Goal: Task Accomplishment & Management: Manage account settings

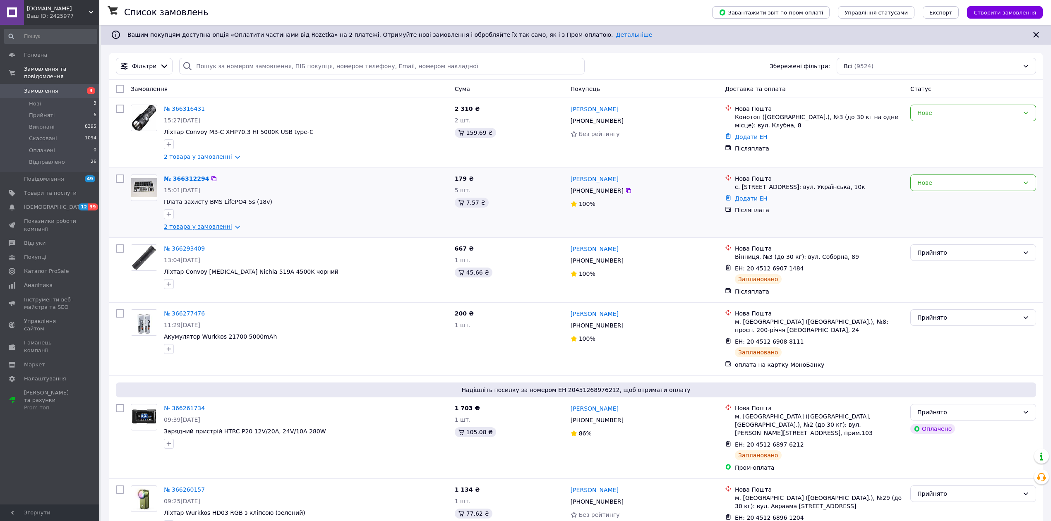
click at [214, 228] on link "2 товара у замовленні" at bounding box center [198, 226] width 68 height 7
click at [203, 224] on link "2 товара у замовленні" at bounding box center [198, 226] width 68 height 7
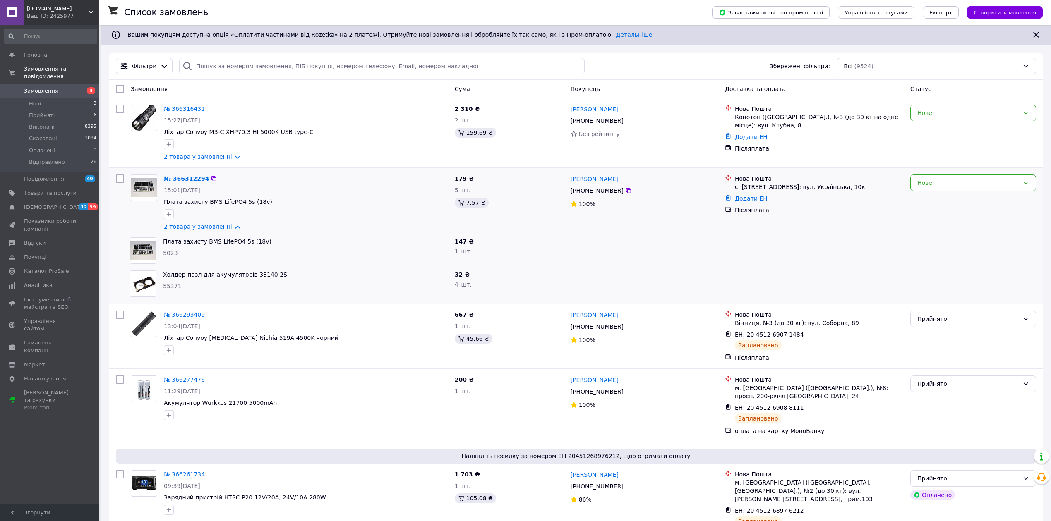
click at [204, 226] on link "2 товара у замовленні" at bounding box center [198, 226] width 68 height 7
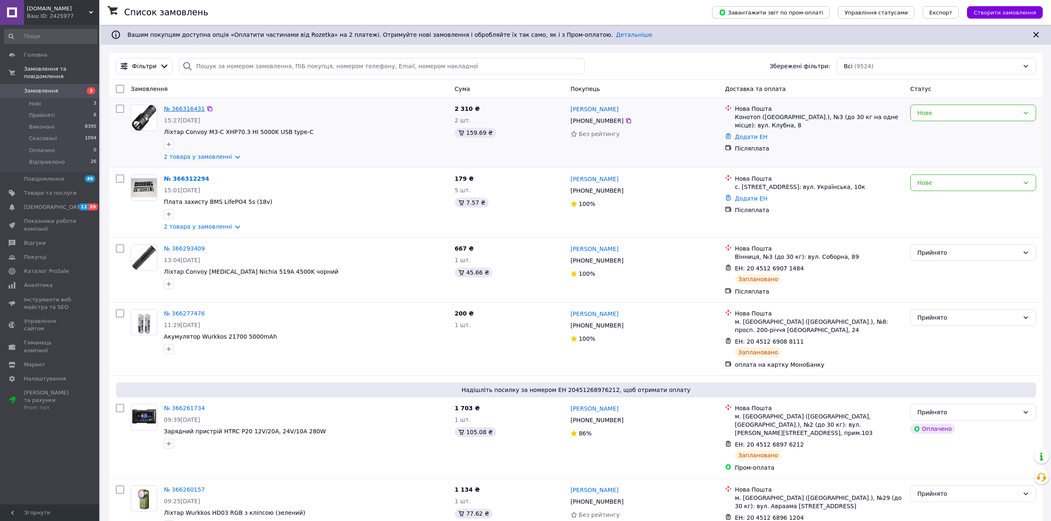
click at [180, 106] on link "№ 366316431" at bounding box center [184, 109] width 41 height 7
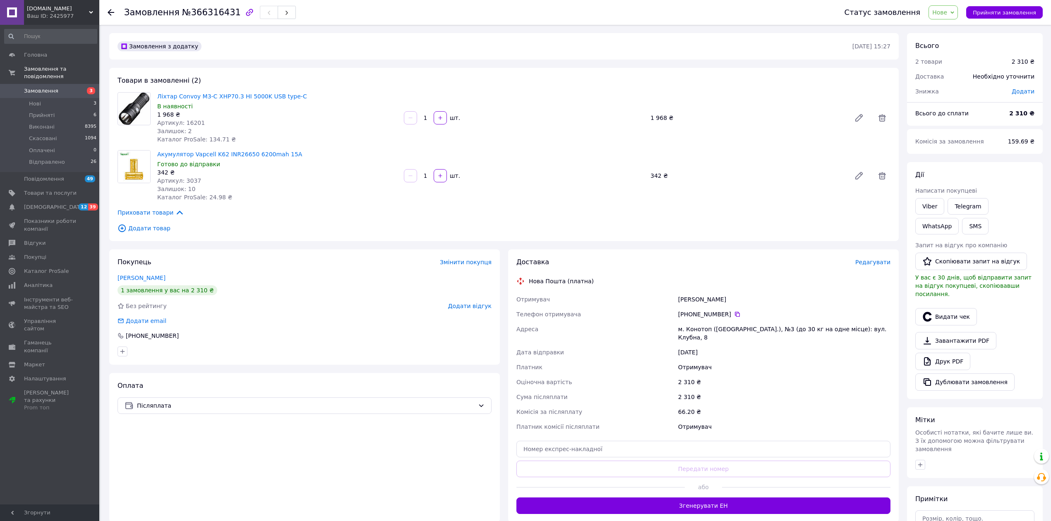
click at [154, 231] on span "Додати товар" at bounding box center [504, 228] width 773 height 9
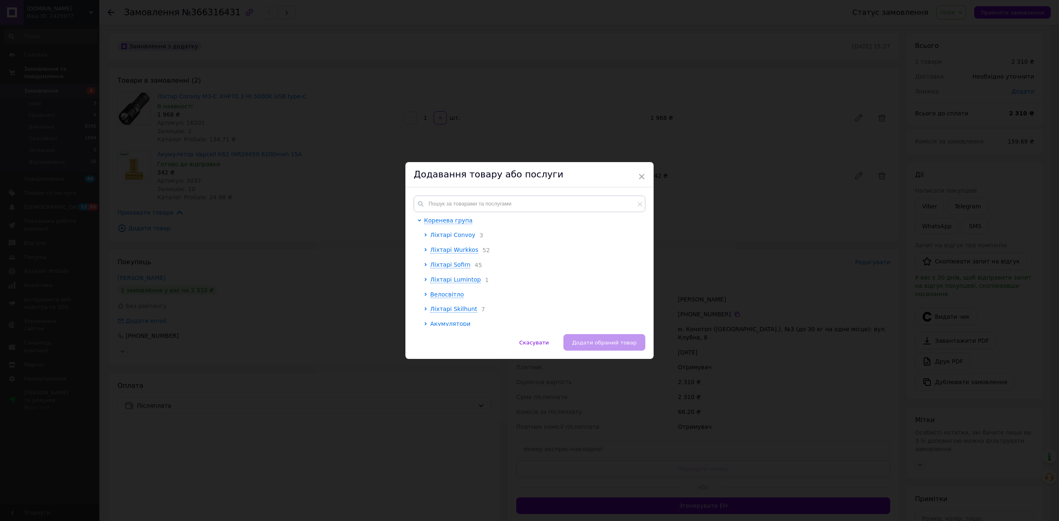
click at [450, 237] on span "Ліхтарі Convoy" at bounding box center [452, 235] width 45 height 7
click at [441, 303] on span "M3-С" at bounding box center [444, 299] width 15 height 7
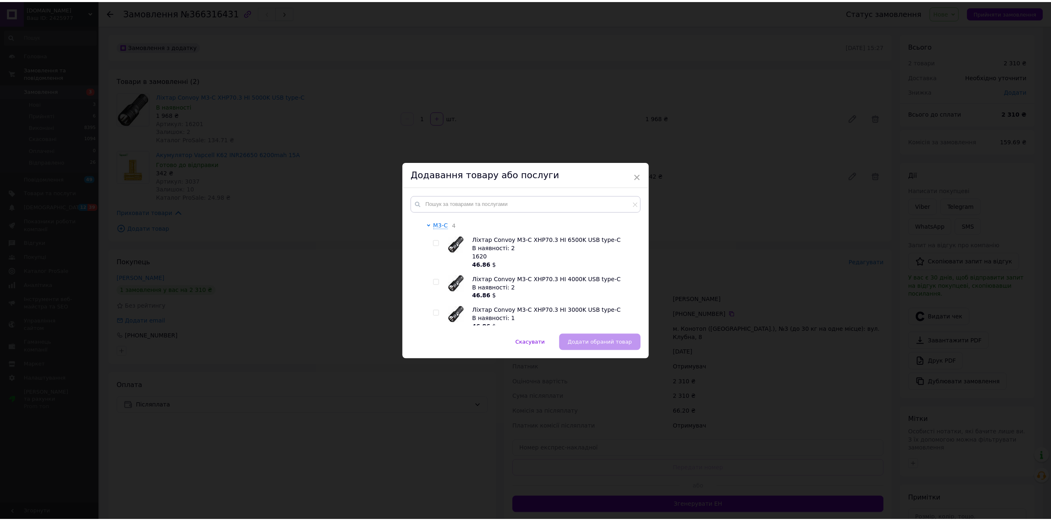
scroll to position [441, 0]
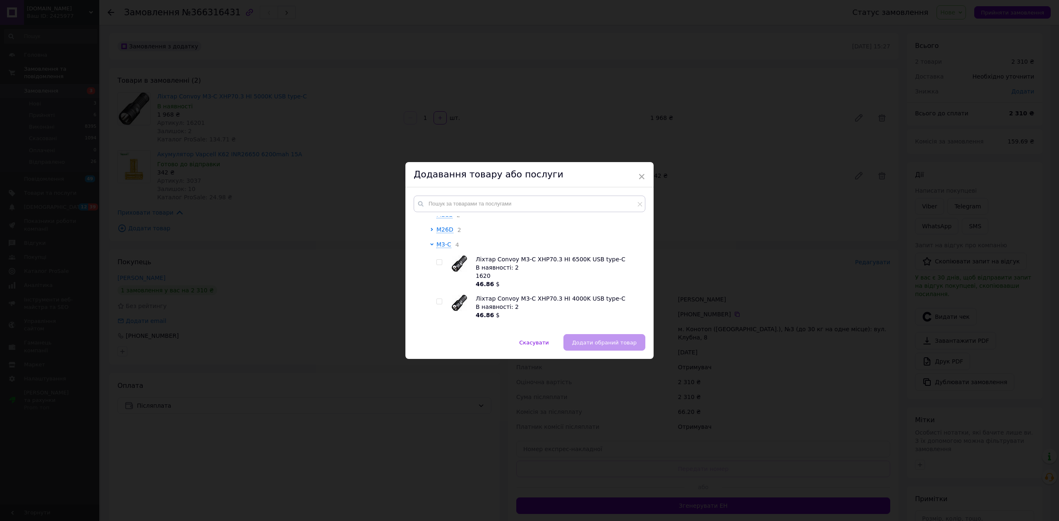
click at [437, 263] on input "checkbox" at bounding box center [439, 262] width 5 height 5
checkbox input "true"
click at [615, 341] on span "Додати обраний товар" at bounding box center [604, 343] width 65 height 6
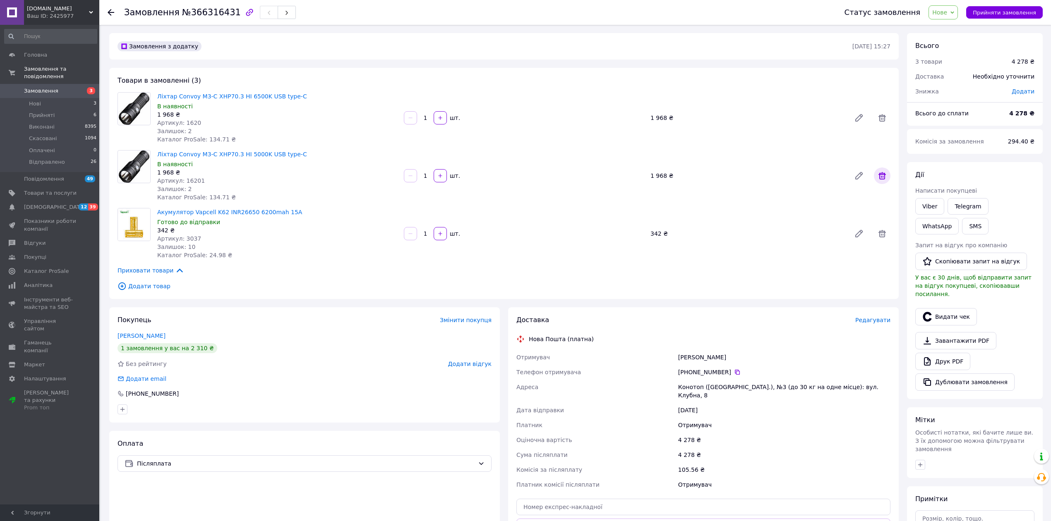
click at [883, 177] on icon at bounding box center [882, 175] width 7 height 7
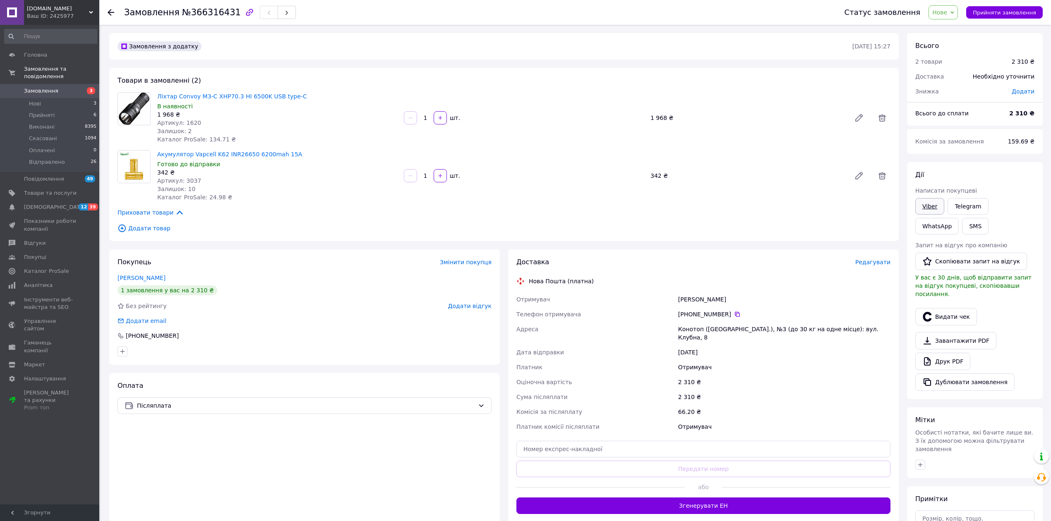
click at [931, 204] on link "Viber" at bounding box center [929, 206] width 29 height 17
click at [952, 17] on span "Нове" at bounding box center [943, 12] width 29 height 14
click at [945, 30] on li "Прийнято" at bounding box center [951, 29] width 44 height 12
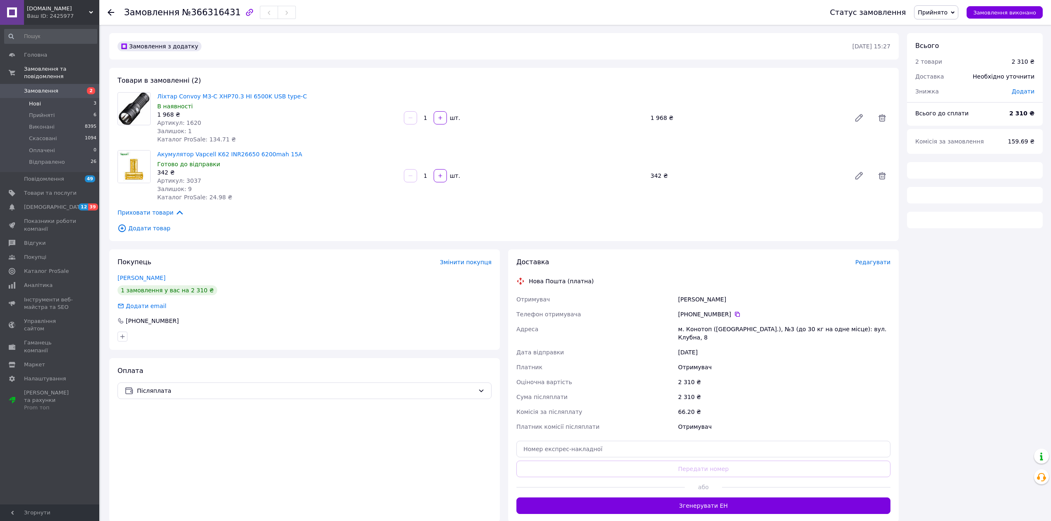
click at [45, 99] on li "Нові 3" at bounding box center [50, 104] width 101 height 12
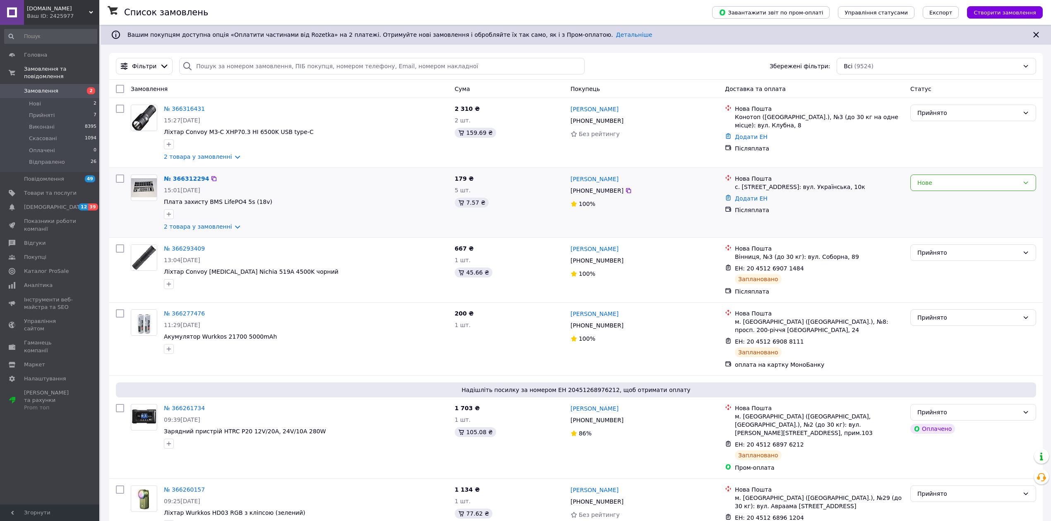
click at [178, 184] on div "№ 366312294" at bounding box center [186, 179] width 47 height 10
click at [180, 182] on link "№ 366312294" at bounding box center [186, 178] width 45 height 7
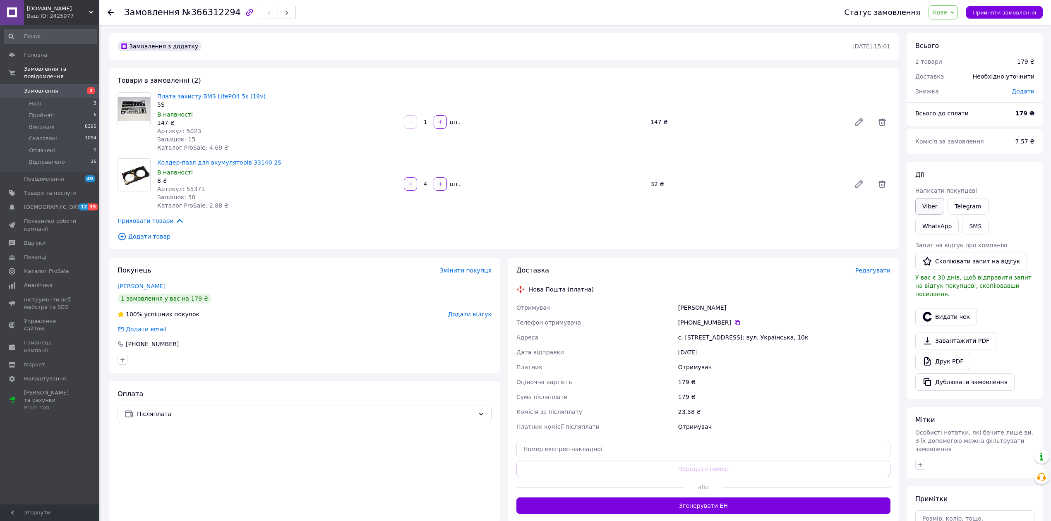
click at [929, 206] on link "Viber" at bounding box center [929, 206] width 29 height 17
click at [214, 96] on link "Плата захисту BMS LifePO4 5s (18v)" at bounding box center [211, 96] width 108 height 7
click at [925, 209] on link "Viber" at bounding box center [929, 206] width 29 height 17
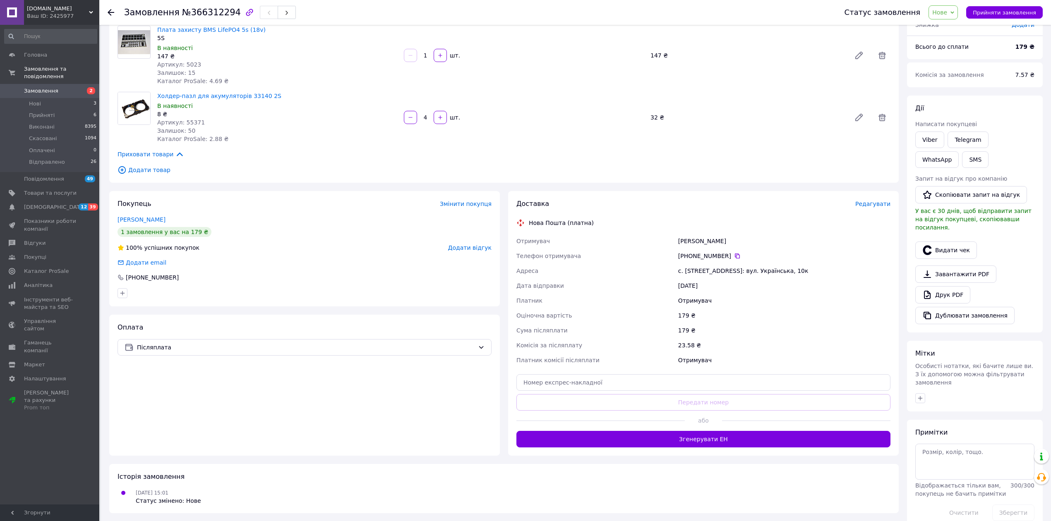
scroll to position [68, 0]
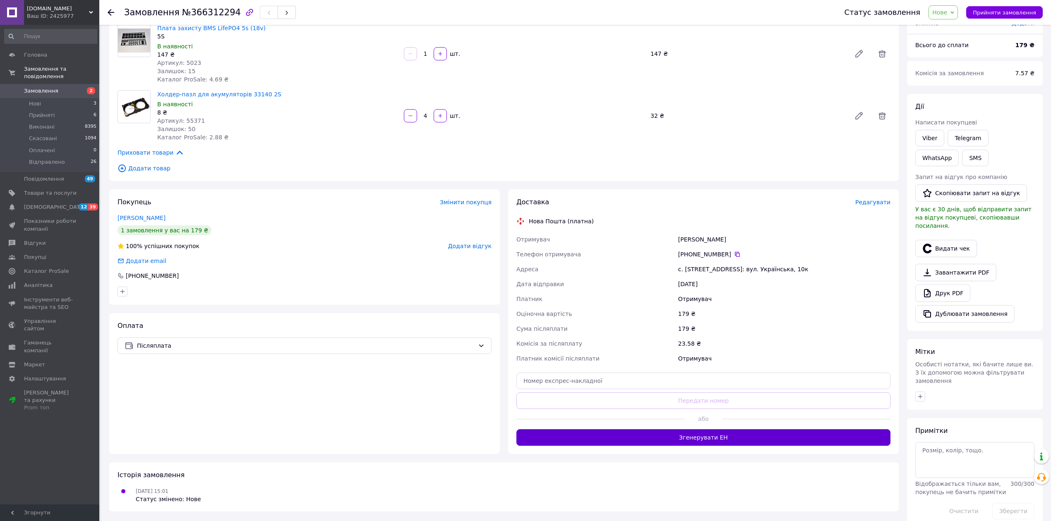
click at [719, 440] on button "Згенерувати ЕН" at bounding box center [703, 438] width 374 height 17
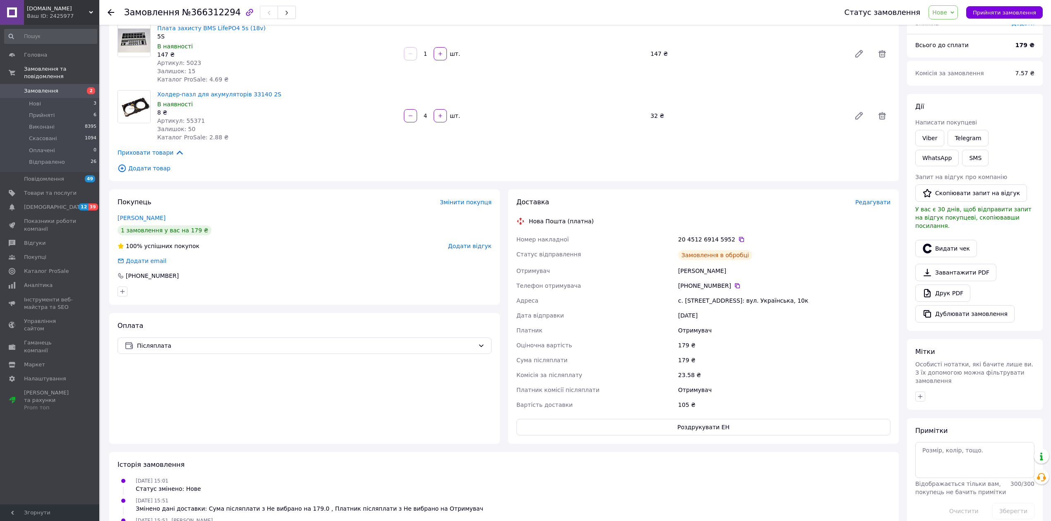
click at [738, 240] on icon at bounding box center [741, 239] width 7 height 7
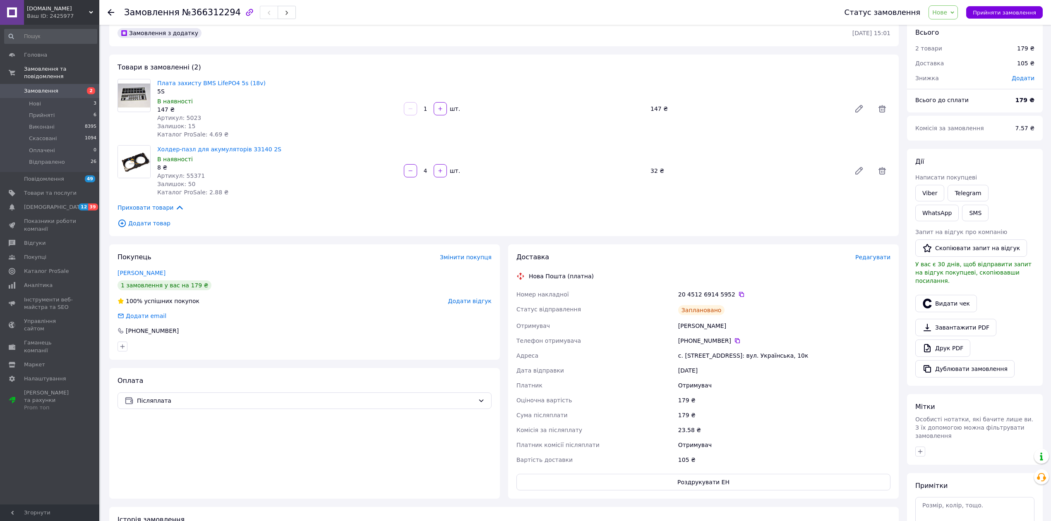
click at [272, 119] on div "Артикул: 5023" at bounding box center [277, 118] width 240 height 8
click at [44, 112] on span "Прийняті" at bounding box center [42, 115] width 26 height 7
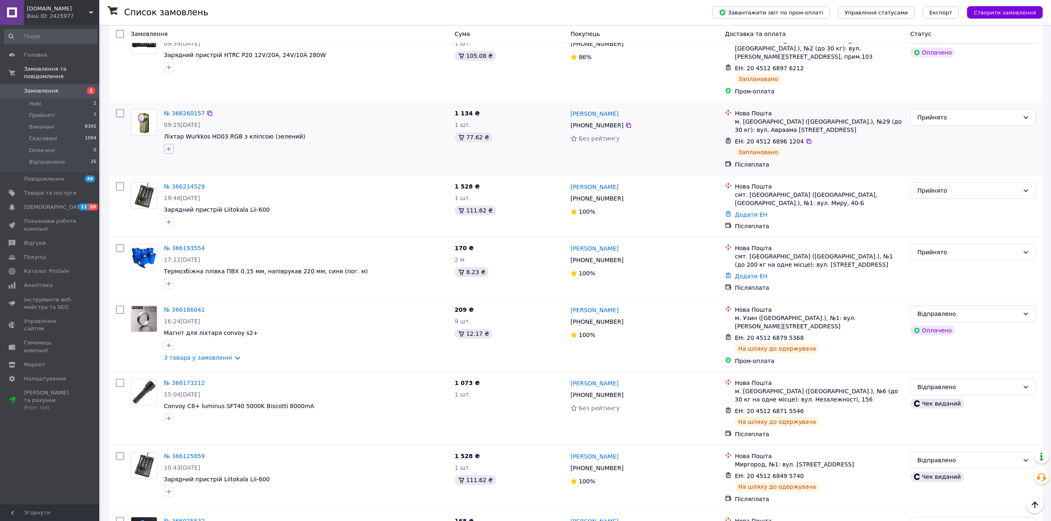
scroll to position [386, 0]
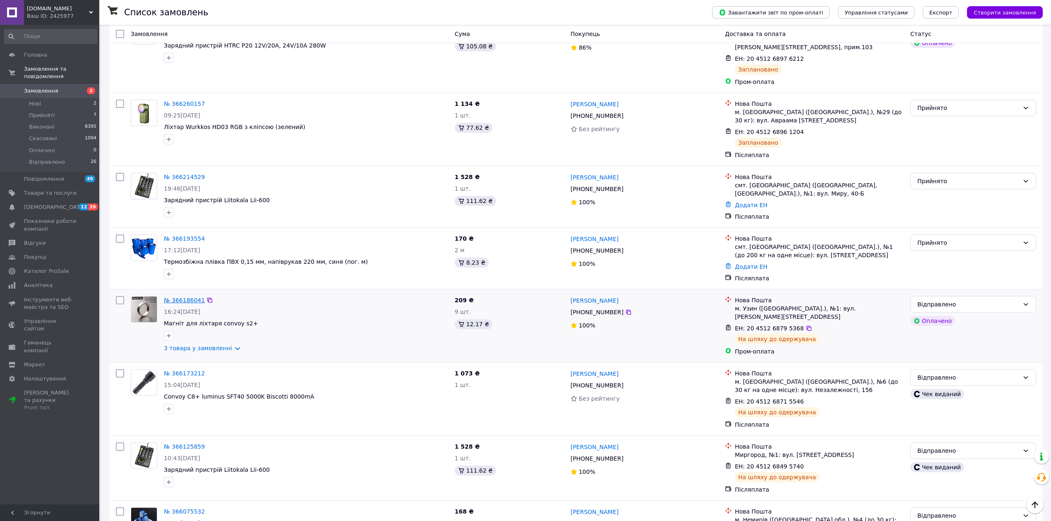
click at [180, 297] on link "№ 366186041" at bounding box center [184, 300] width 41 height 7
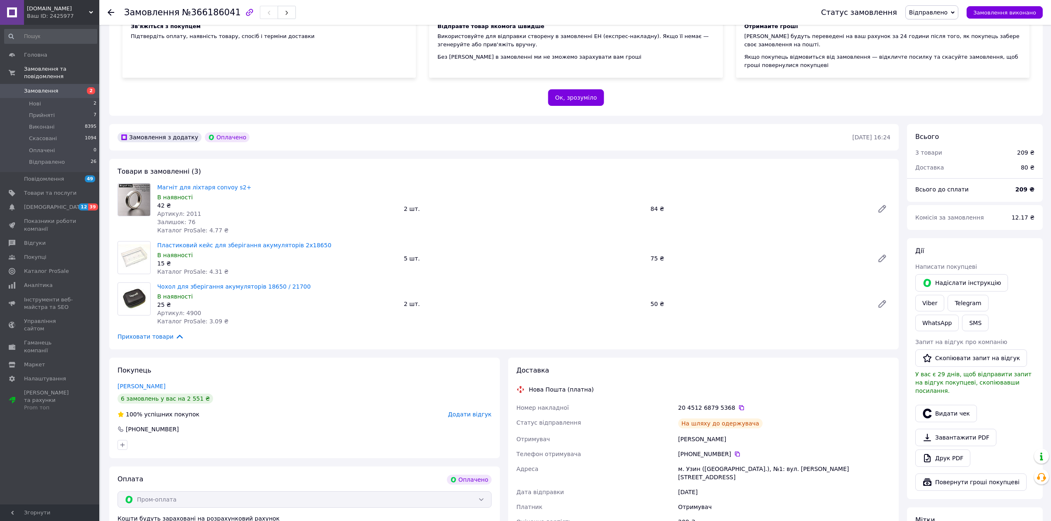
scroll to position [110, 0]
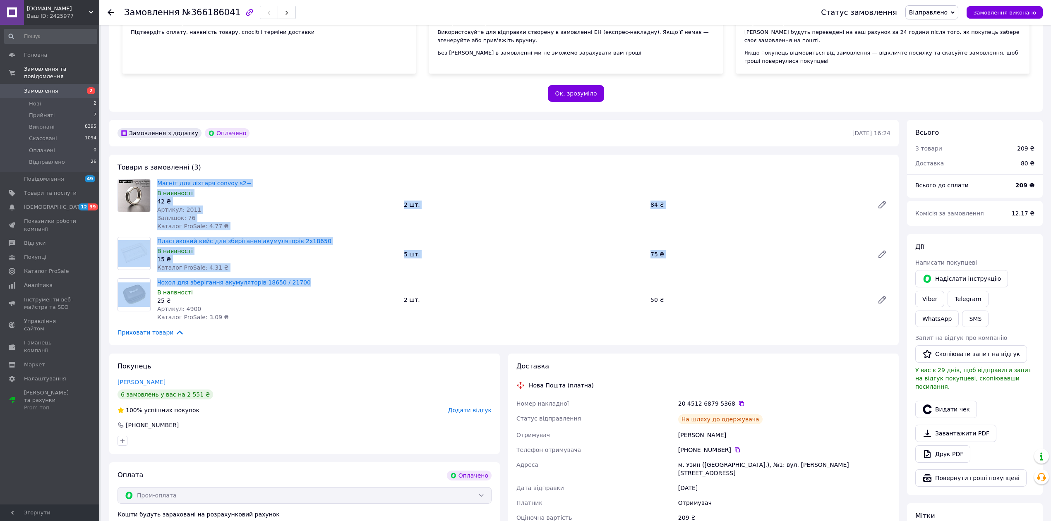
drag, startPoint x: 154, startPoint y: 179, endPoint x: 290, endPoint y: 279, distance: 168.7
click at [290, 279] on div "Товари в замовленні (3) Магніт для ліхтаря convoy s2+ В наявності 42 ₴ Артикул:…" at bounding box center [504, 250] width 790 height 191
copy div "Магніт для ліхтаря convoy s2+ В наявності 42 ₴ Артикул: 2011 Залишок: 76 Катало…"
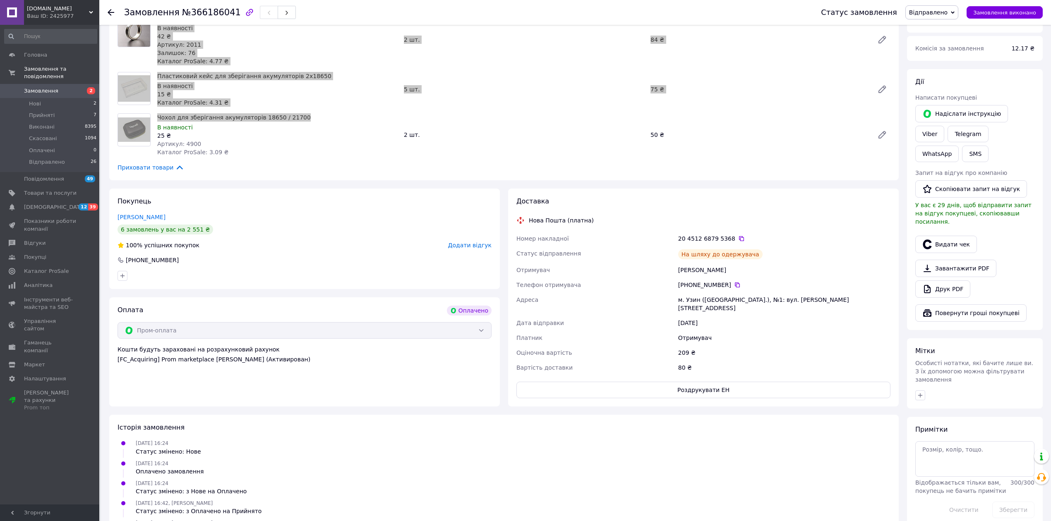
scroll to position [276, 0]
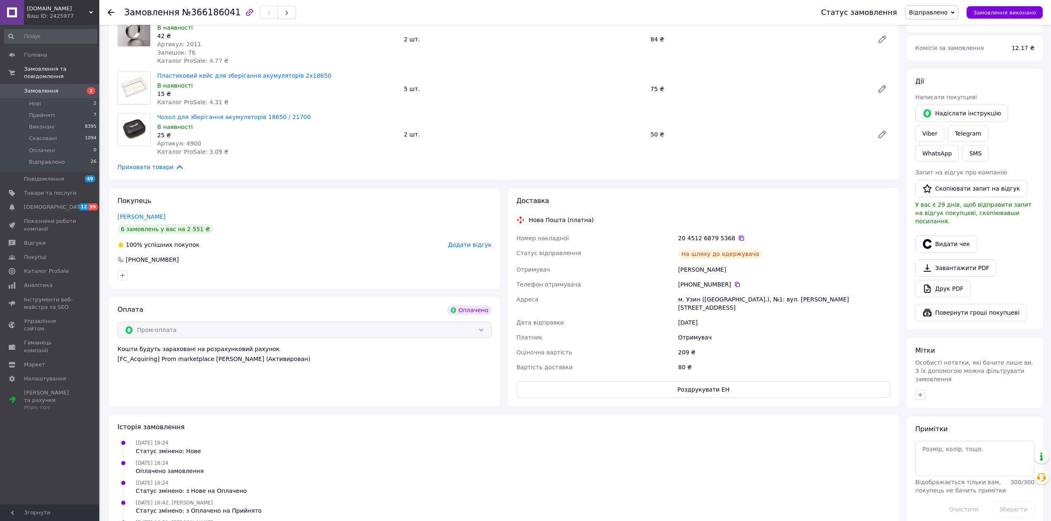
click at [738, 239] on icon at bounding box center [741, 238] width 7 height 7
drag, startPoint x: 680, startPoint y: 271, endPoint x: 800, endPoint y: 295, distance: 123.4
click at [800, 295] on div "Номер накладної 20 4512 6879 5368   Статус відправлення На шляху до одержувача …" at bounding box center [703, 303] width 377 height 144
copy div "Мельник Руслан Телефон отримувача +380 95 701 27 89   Адреса м. Узин (Київська …"
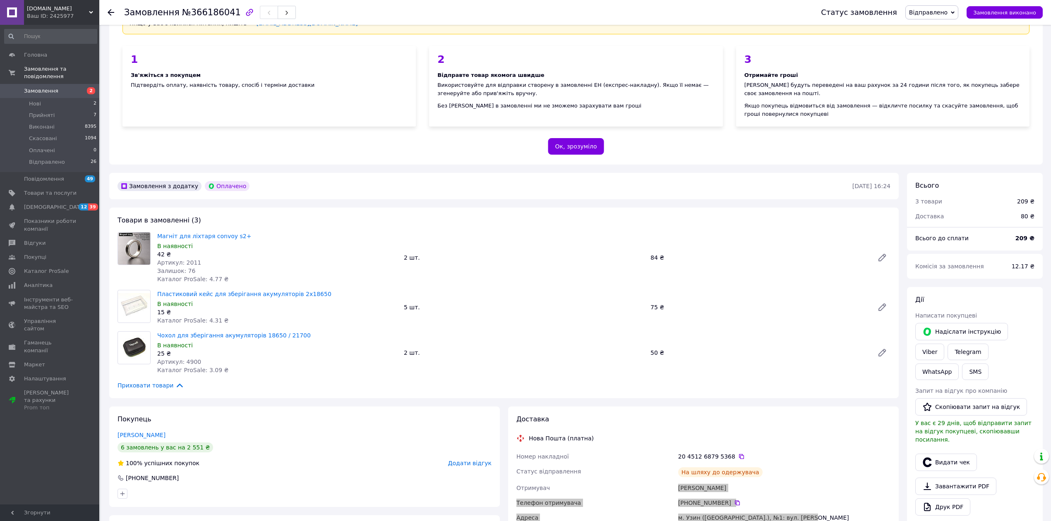
scroll to position [55, 0]
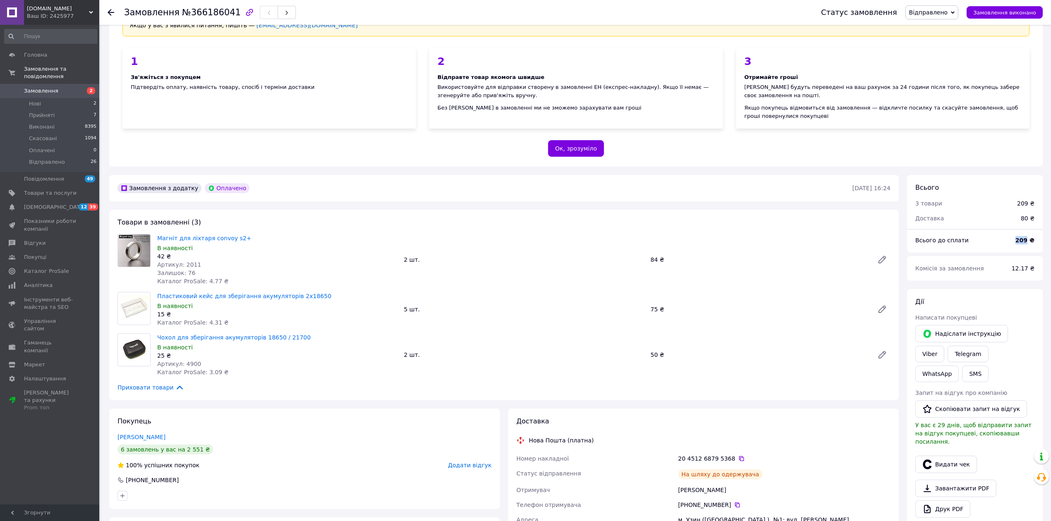
drag, startPoint x: 1029, startPoint y: 239, endPoint x: 1020, endPoint y: 242, distance: 9.4
click at [1020, 242] on b "209 ₴" at bounding box center [1025, 240] width 19 height 7
copy b "209"
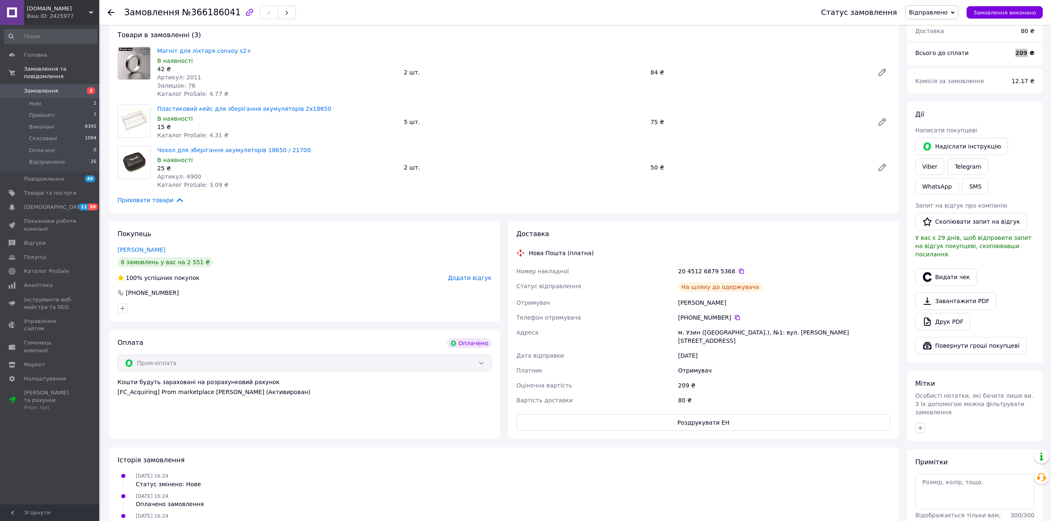
scroll to position [0, 0]
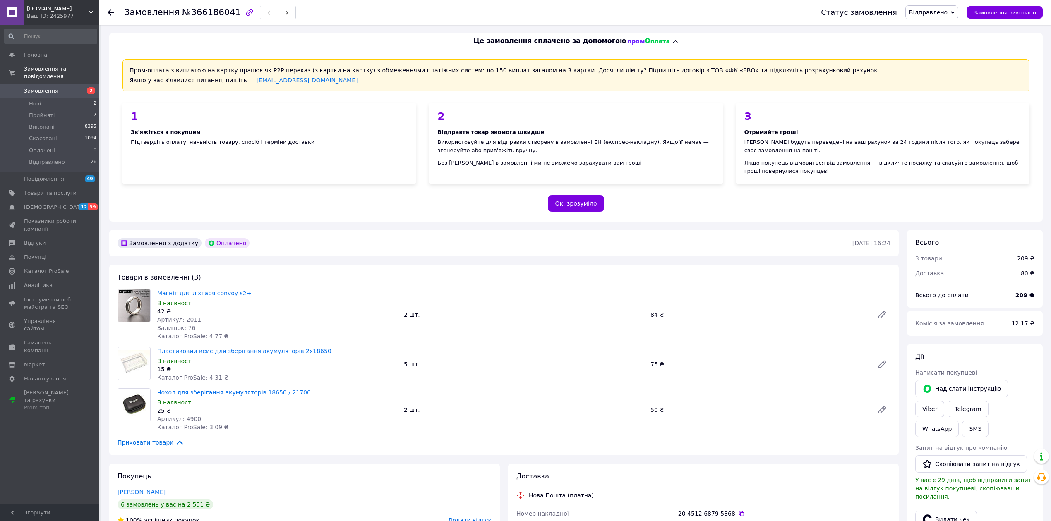
click at [110, 11] on icon at bounding box center [111, 12] width 7 height 7
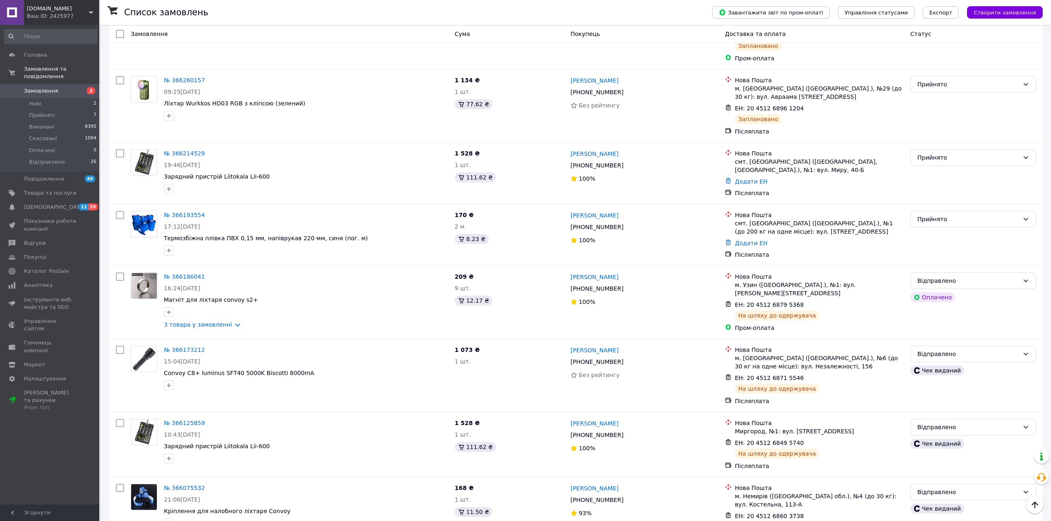
scroll to position [441, 0]
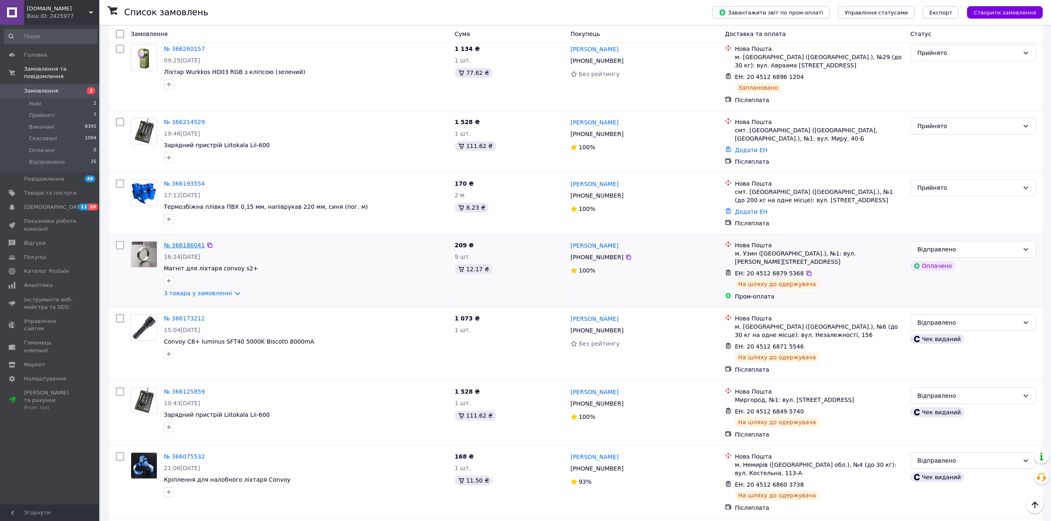
click at [185, 242] on link "№ 366186041" at bounding box center [184, 245] width 41 height 7
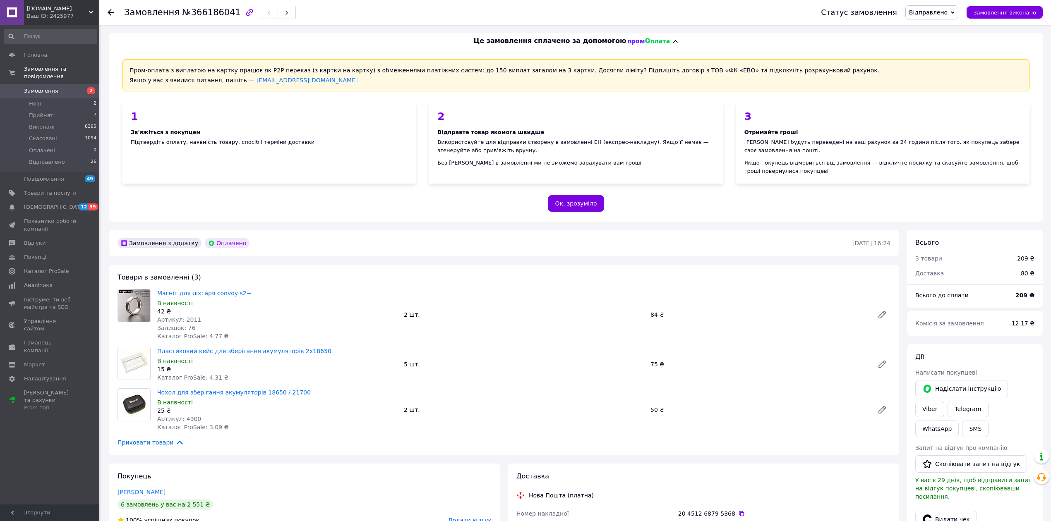
drag, startPoint x: 275, startPoint y: 340, endPoint x: 253, endPoint y: 336, distance: 21.8
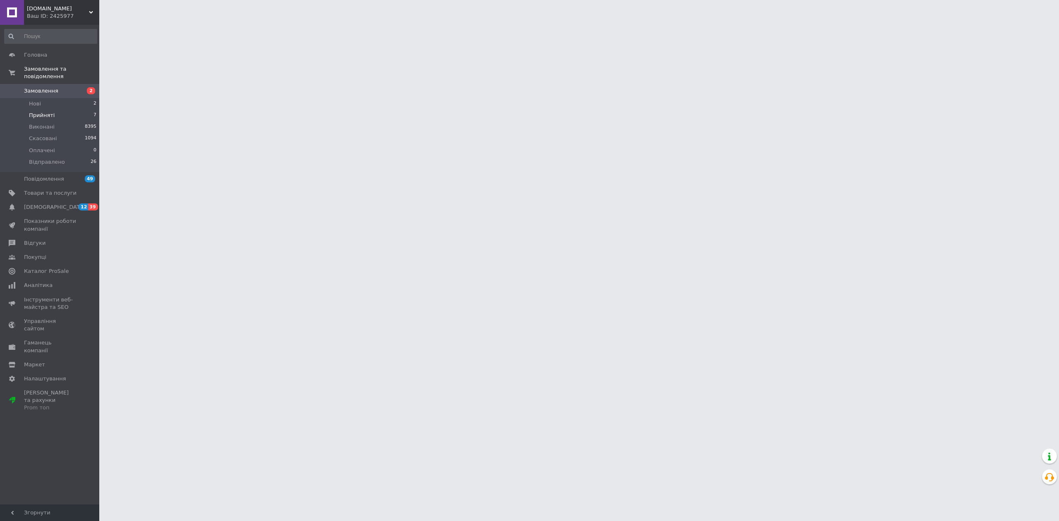
click at [65, 110] on li "Прийняті 7" at bounding box center [50, 116] width 101 height 12
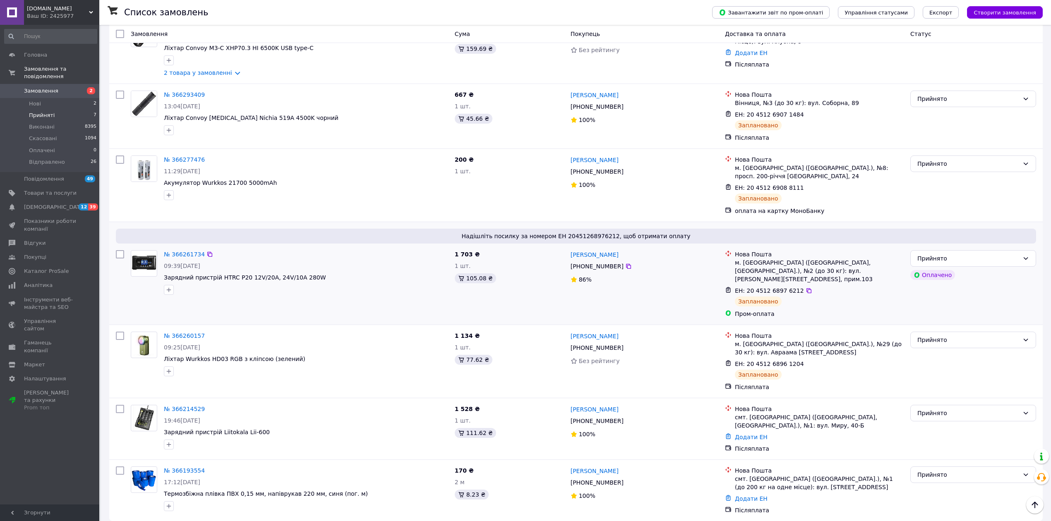
scroll to position [113, 0]
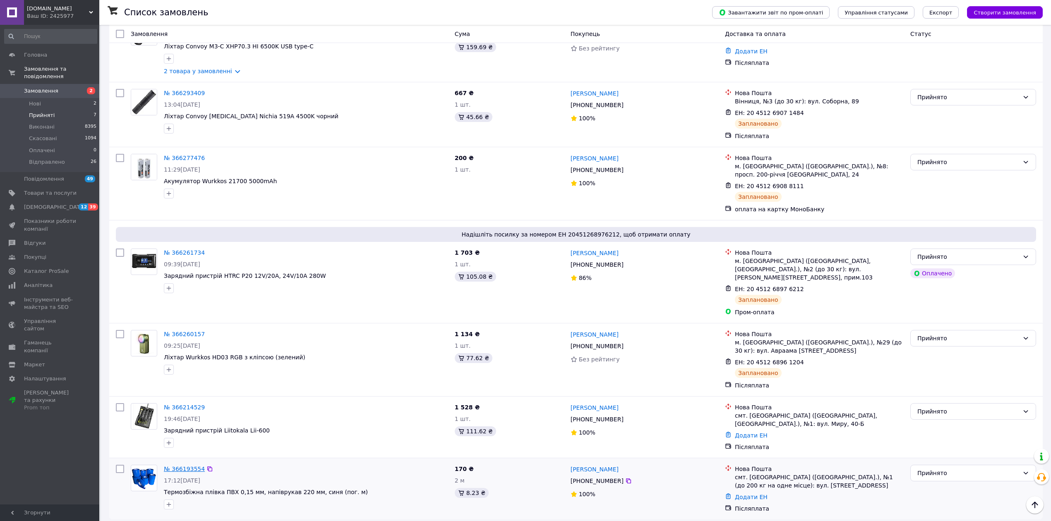
click at [183, 466] on link "№ 366193554" at bounding box center [184, 469] width 41 height 7
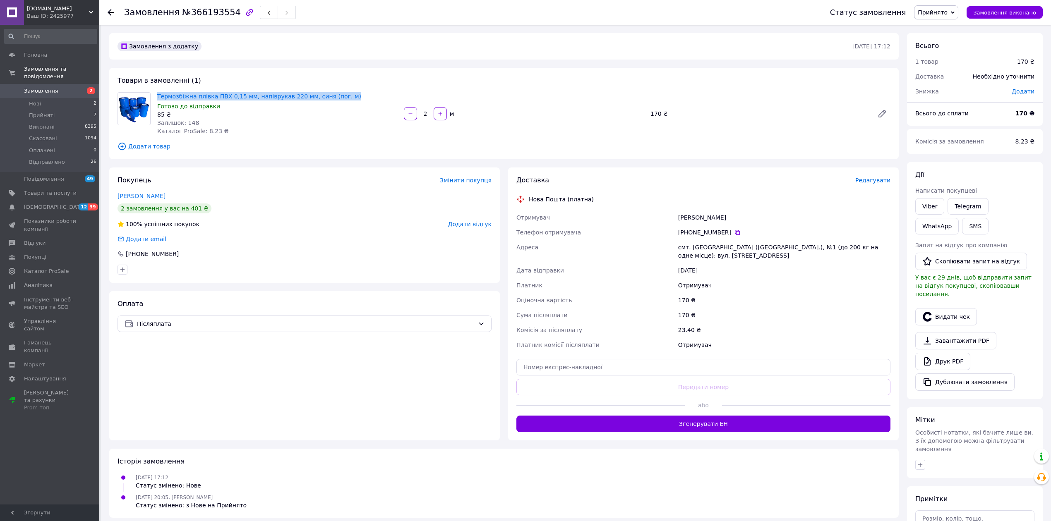
drag, startPoint x: 154, startPoint y: 92, endPoint x: 339, endPoint y: 96, distance: 185.0
click at [339, 96] on div "Термозбіжна плівка ПВХ 0,15 мм, напіврукав 220 мм, синя (пог. м) Готово до відп…" at bounding box center [277, 114] width 247 height 46
copy link "Термозбіжна плівка ПВХ 0,15 мм, напіврукав 220 мм, синя (пог. м)"
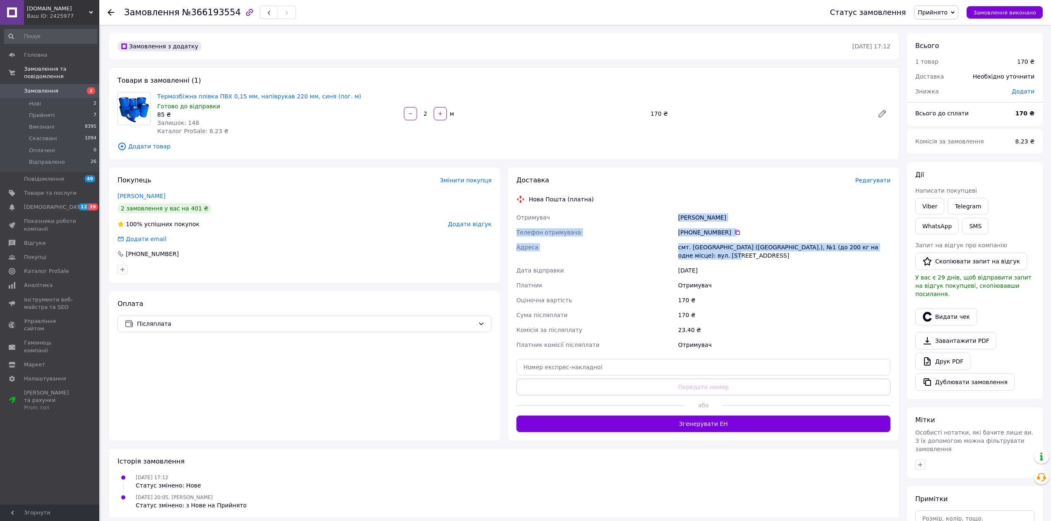
drag, startPoint x: 679, startPoint y: 216, endPoint x: 741, endPoint y: 256, distance: 73.6
click at [741, 256] on div "Отримувач Долінський Володимир Телефон отримувача +380 66 907 85 04   Адреса см…" at bounding box center [703, 281] width 377 height 142
copy div "Долінський Володимир Телефон отримувача +380 66 907 85 04   Адреса смт. Ясногір…"
drag, startPoint x: 1029, startPoint y: 114, endPoint x: 1021, endPoint y: 116, distance: 8.5
click at [1021, 116] on b "170 ₴" at bounding box center [1025, 113] width 19 height 7
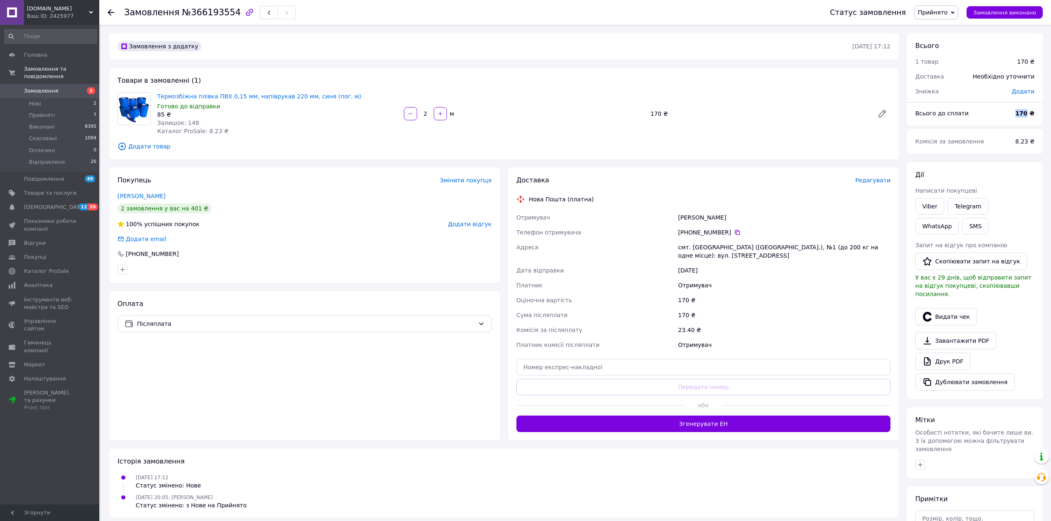
copy b "170"
click at [65, 157] on li "Відправлено 26" at bounding box center [50, 164] width 101 height 16
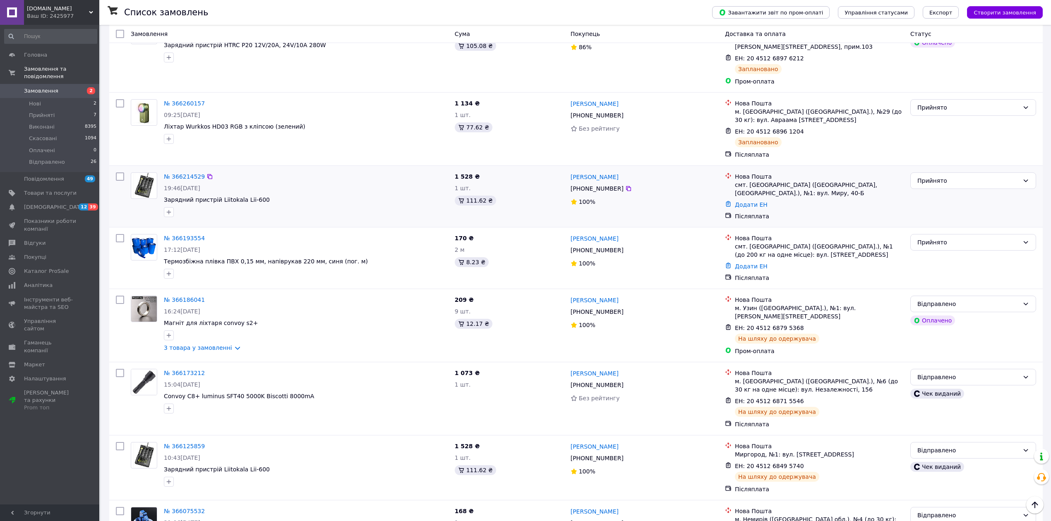
scroll to position [386, 0]
drag, startPoint x: 333, startPoint y: 158, endPoint x: 339, endPoint y: 156, distance: 6.0
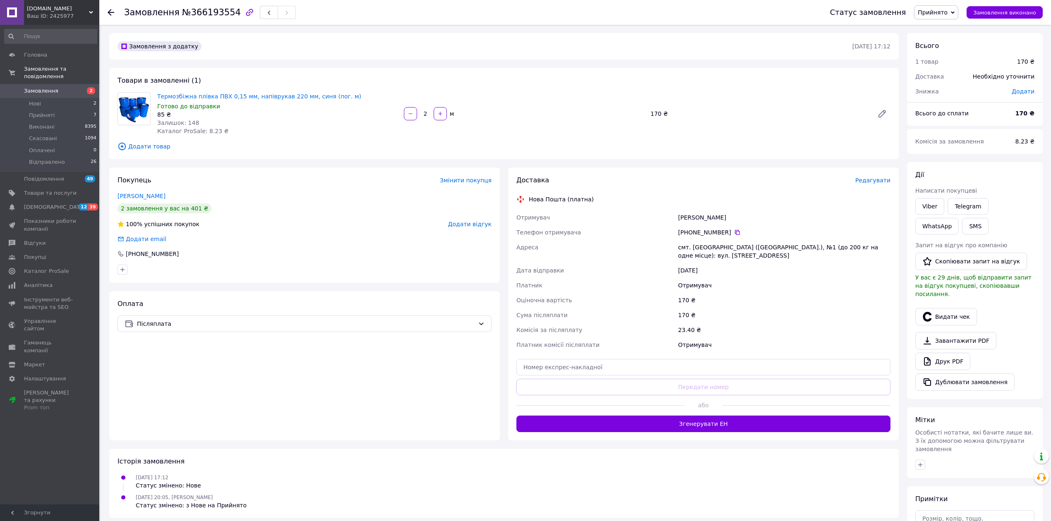
click at [113, 15] on div at bounding box center [111, 12] width 7 height 8
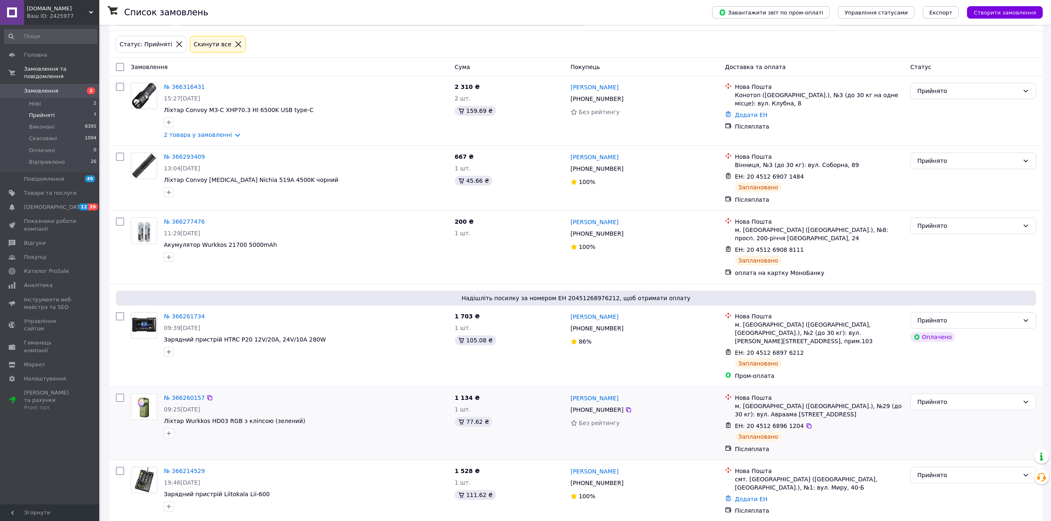
scroll to position [113, 0]
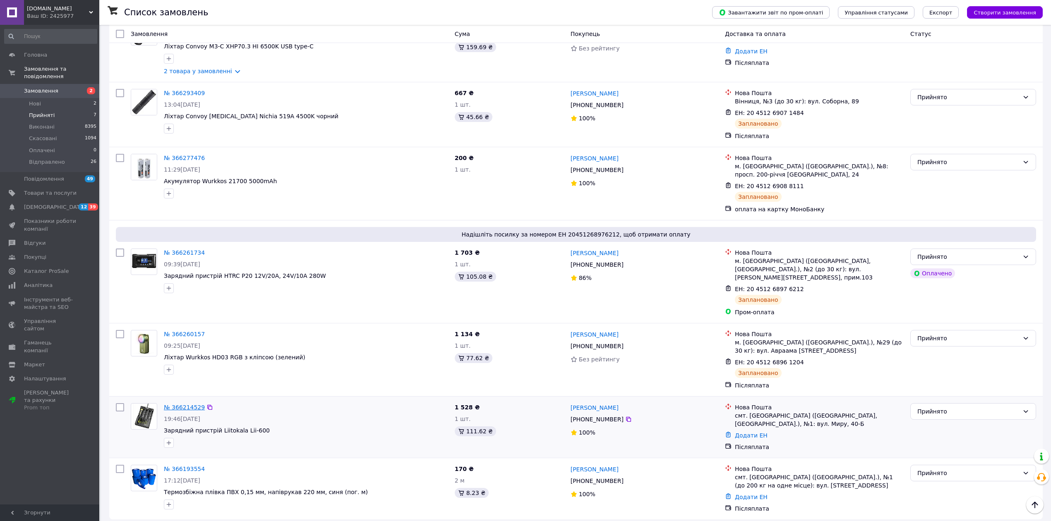
click at [189, 404] on link "№ 366214529" at bounding box center [184, 407] width 41 height 7
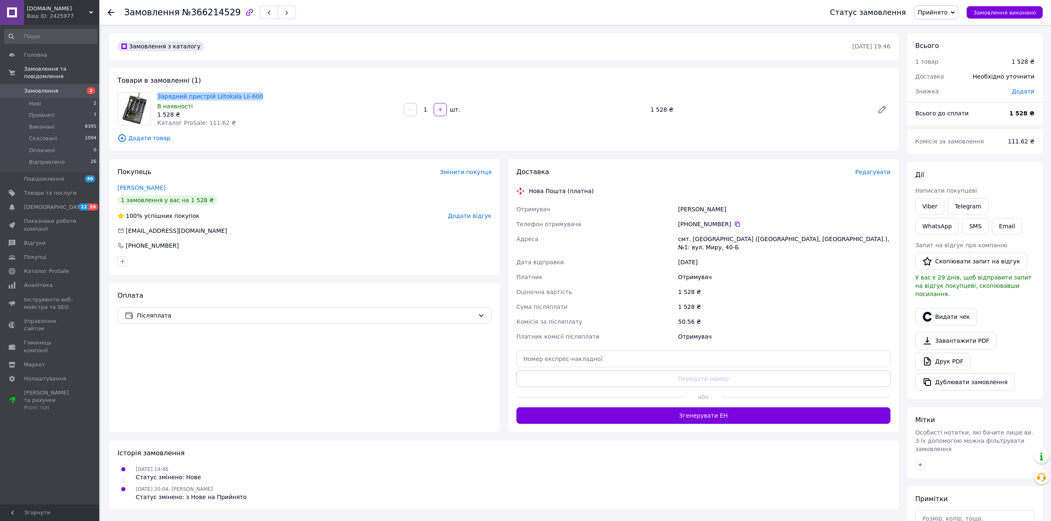
drag, startPoint x: 155, startPoint y: 94, endPoint x: 252, endPoint y: 89, distance: 97.0
click at [252, 89] on div "Товари в замовленні (1) Зарядний пристрій Liitokala Lii-600 В наявності 1 528 ₴…" at bounding box center [504, 109] width 790 height 83
copy link "Зарядний пристрій Liitokala Lii-600"
drag, startPoint x: 678, startPoint y: 206, endPoint x: 745, endPoint y: 245, distance: 77.7
click at [747, 246] on div "Отримувач [PERSON_NAME] Телефон отримувача [PHONE_NUMBER]   [GEOGRAPHIC_DATA] с…" at bounding box center [703, 273] width 377 height 142
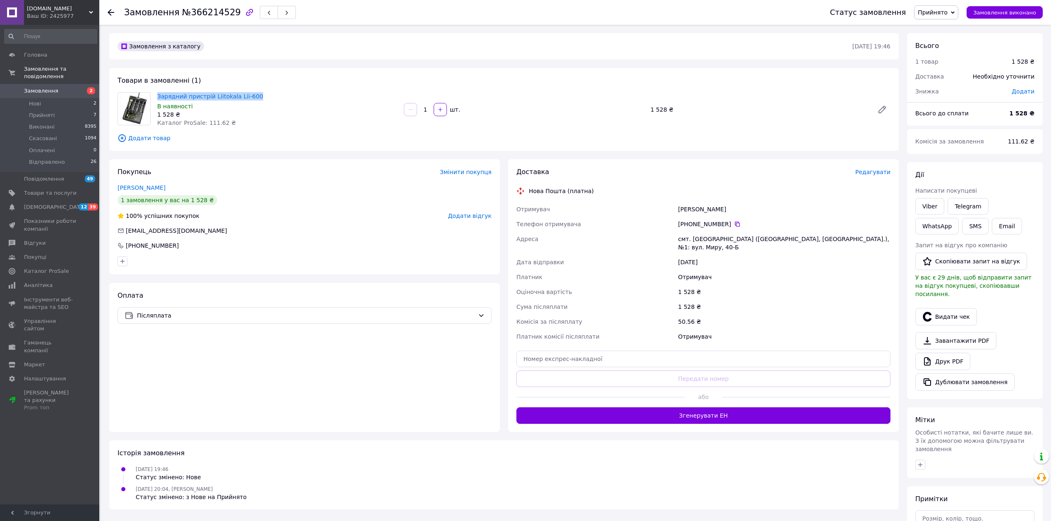
copy div "[PERSON_NAME] Телефон отримувача [PHONE_NUMBER]   [GEOGRAPHIC_DATA] смт. [GEOGR…"
drag, startPoint x: 1029, startPoint y: 115, endPoint x: 1013, endPoint y: 118, distance: 15.7
click at [1013, 118] on div "1 528 ₴" at bounding box center [1021, 113] width 35 height 18
copy b "1 528"
click at [108, 12] on icon at bounding box center [111, 12] width 7 height 7
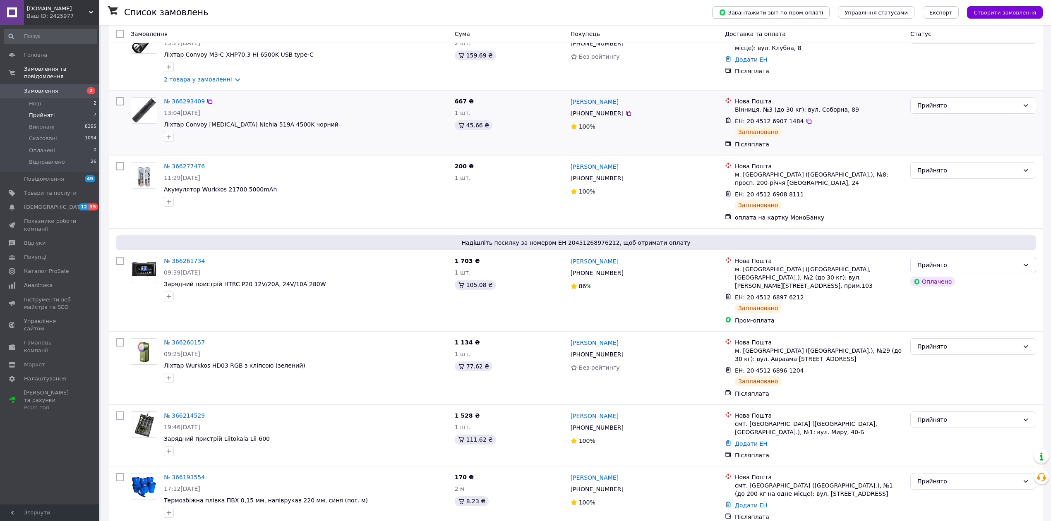
scroll to position [113, 0]
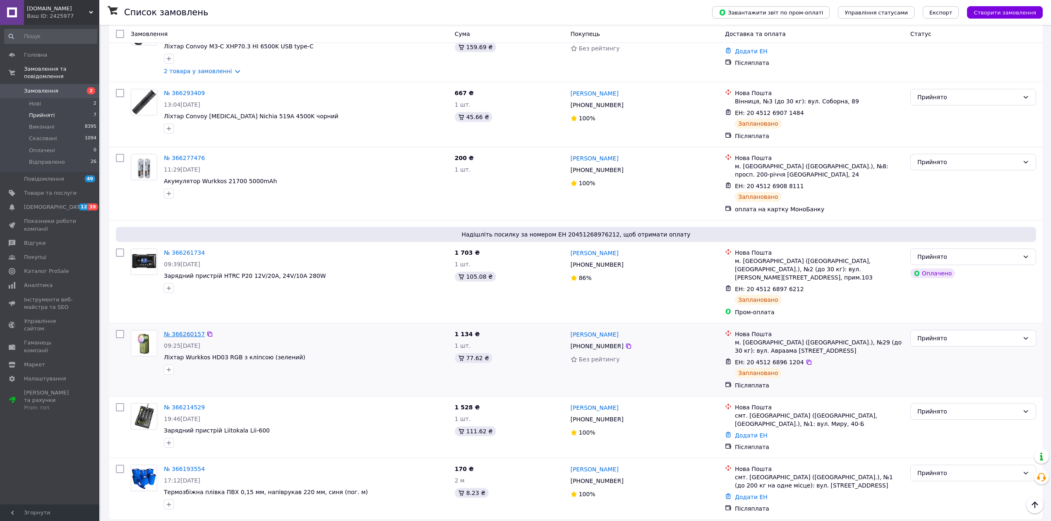
click at [188, 331] on link "№ 366260157" at bounding box center [184, 334] width 41 height 7
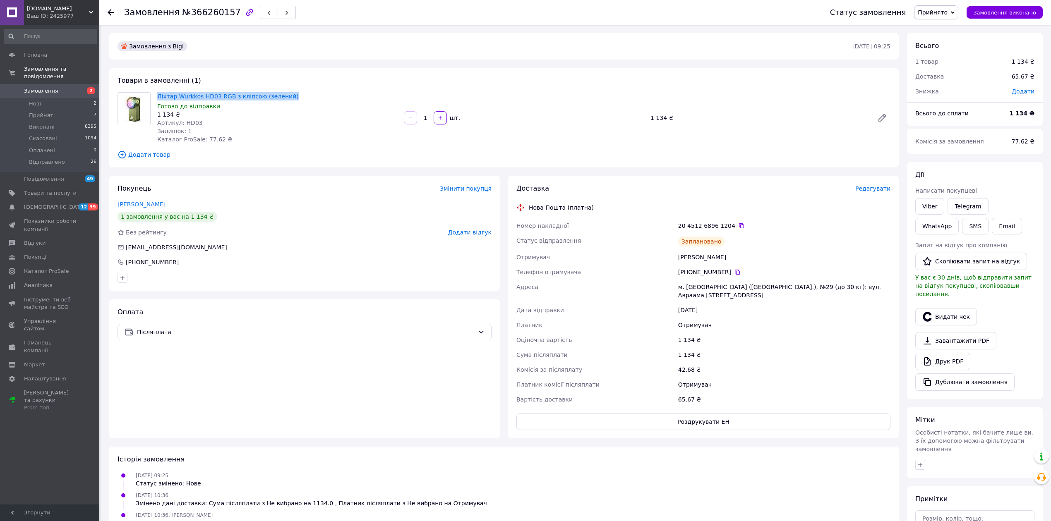
drag, startPoint x: 153, startPoint y: 93, endPoint x: 286, endPoint y: 92, distance: 132.4
click at [286, 92] on div "Ліхтар Wurkkos HD03 RGB з кліпсою (зелений) Готово до відправки 1 134 ₴ Артикул…" at bounding box center [504, 117] width 780 height 51
copy div "Ліхтар Wurkkos HD03 RGB з кліпсою (зелений)"
click at [738, 226] on icon at bounding box center [741, 226] width 7 height 7
click at [680, 259] on div "[PERSON_NAME]" at bounding box center [785, 257] width 216 height 15
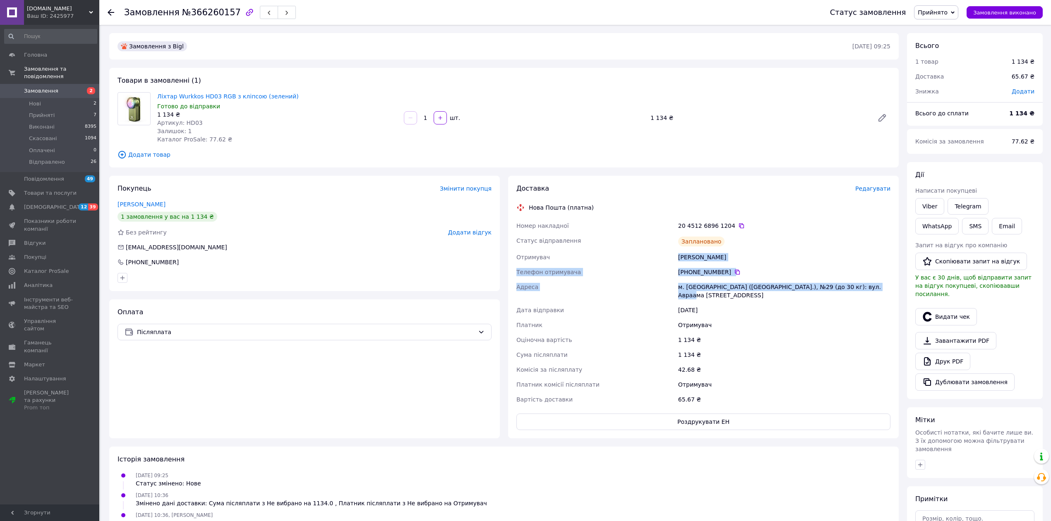
drag, startPoint x: 678, startPoint y: 257, endPoint x: 866, endPoint y: 291, distance: 190.9
click at [866, 291] on div "Номер накладної 20 4512 6896 1204   Статус відправлення Заплановано Отримувач […" at bounding box center [703, 313] width 377 height 189
copy div "[PERSON_NAME] Телефон отримувача [PHONE_NUMBER]   Адреса м. [GEOGRAPHIC_DATA] (…"
click at [1029, 114] on b "1 134 ₴" at bounding box center [1021, 113] width 25 height 7
drag, startPoint x: 1030, startPoint y: 113, endPoint x: 1009, endPoint y: 118, distance: 21.7
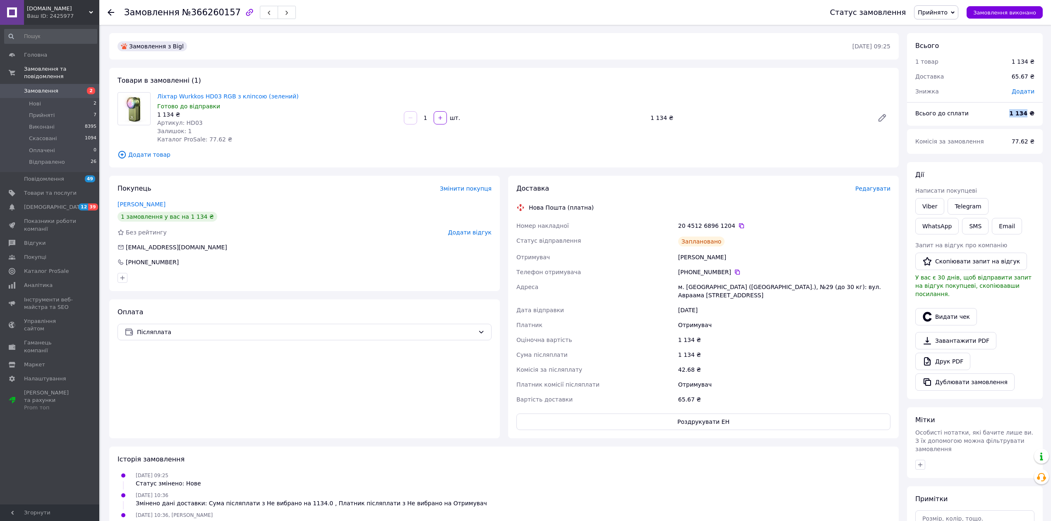
click at [1009, 118] on div "Всього до сплати 1 134 ₴" at bounding box center [974, 113] width 129 height 18
copy div "Всього до сплати 1 134"
click at [108, 15] on div at bounding box center [111, 12] width 7 height 8
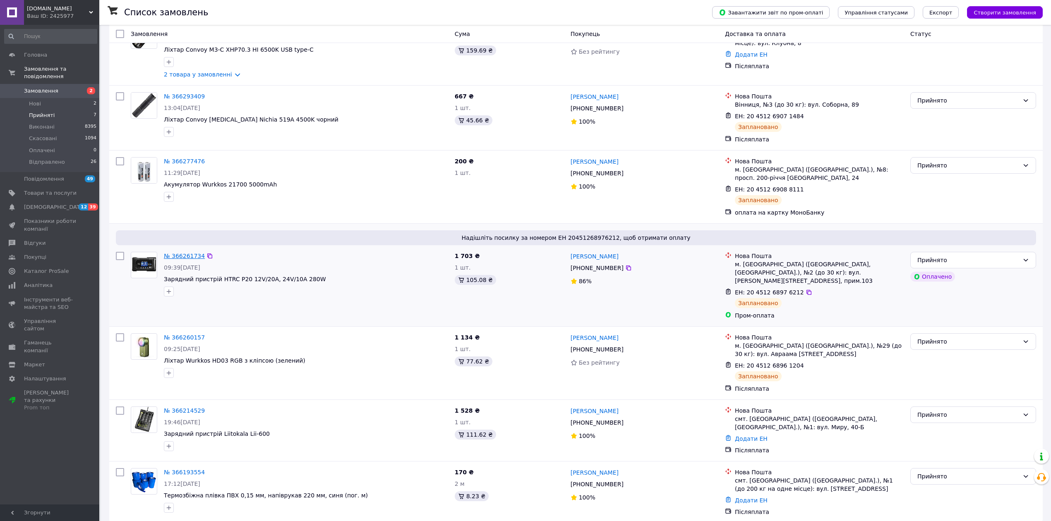
scroll to position [110, 0]
click at [184, 257] on link "№ 366261734" at bounding box center [184, 255] width 41 height 7
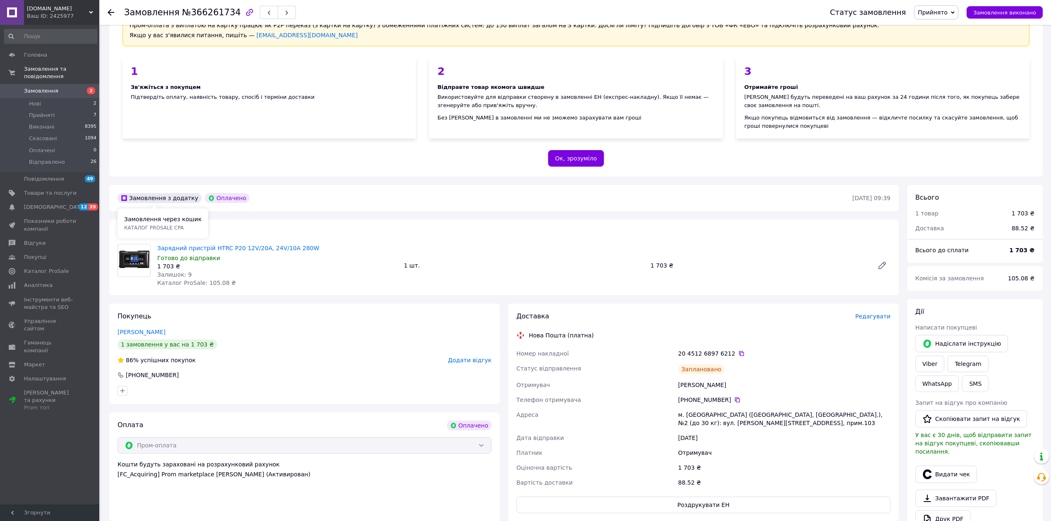
scroll to position [79, 0]
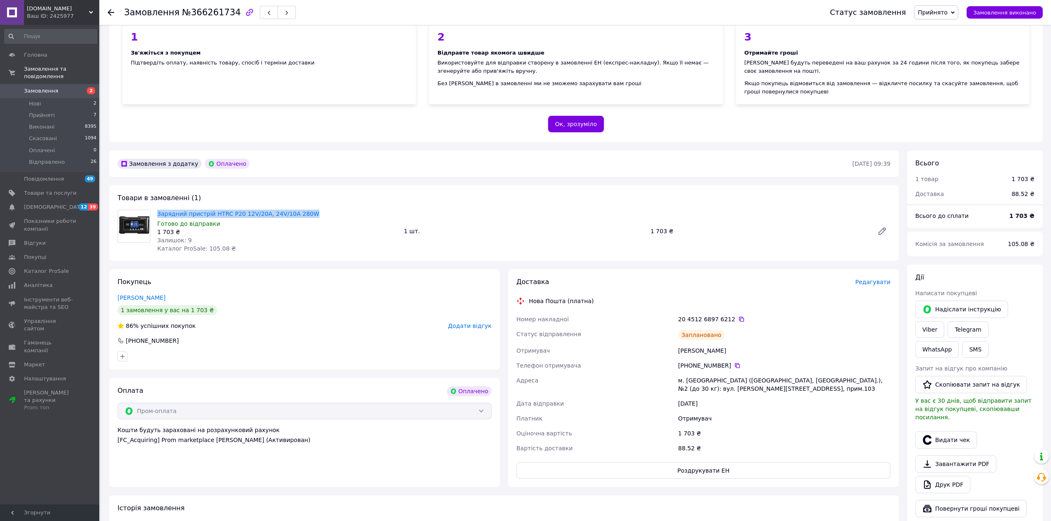
drag, startPoint x: 153, startPoint y: 211, endPoint x: 312, endPoint y: 214, distance: 159.3
click at [312, 214] on div "Зарядний пристрій HTRC P20 12V/20A, 24V/10A 280W Готово до відправки 1 703 ₴ За…" at bounding box center [504, 231] width 780 height 43
copy div "Зарядний пристрій HTRC P20 12V/20A, 24V/10A 280W"
click at [738, 321] on icon at bounding box center [741, 319] width 7 height 7
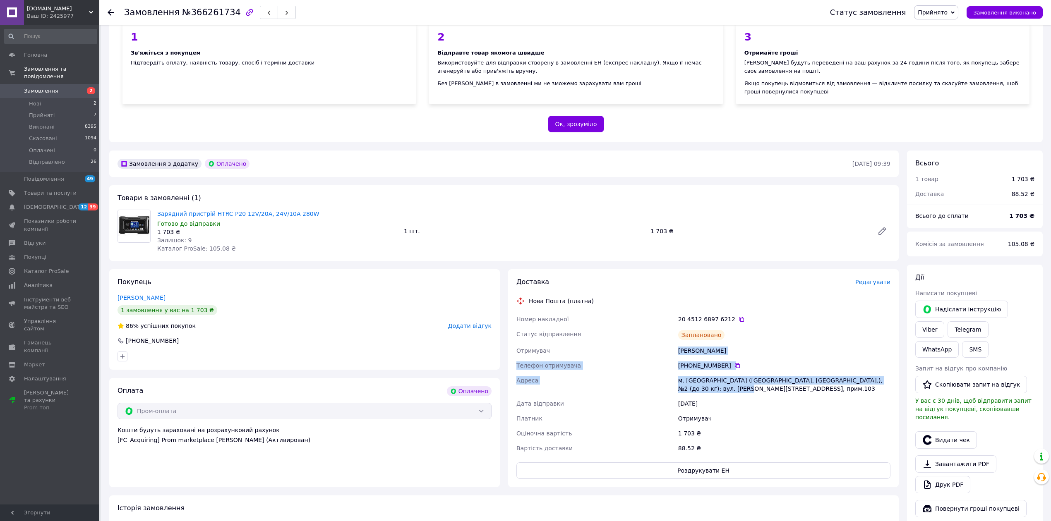
drag, startPoint x: 678, startPoint y: 351, endPoint x: 707, endPoint y: 389, distance: 47.5
click at [707, 389] on div "Номер накладної 20 4512 6897 6212   Статус відправлення Заплановано Отримувач […" at bounding box center [703, 384] width 377 height 144
copy div "[PERSON_NAME] Телефон отримувача [PHONE_NUMBER]   Адреса [PERSON_NAME]. [GEOGRA…"
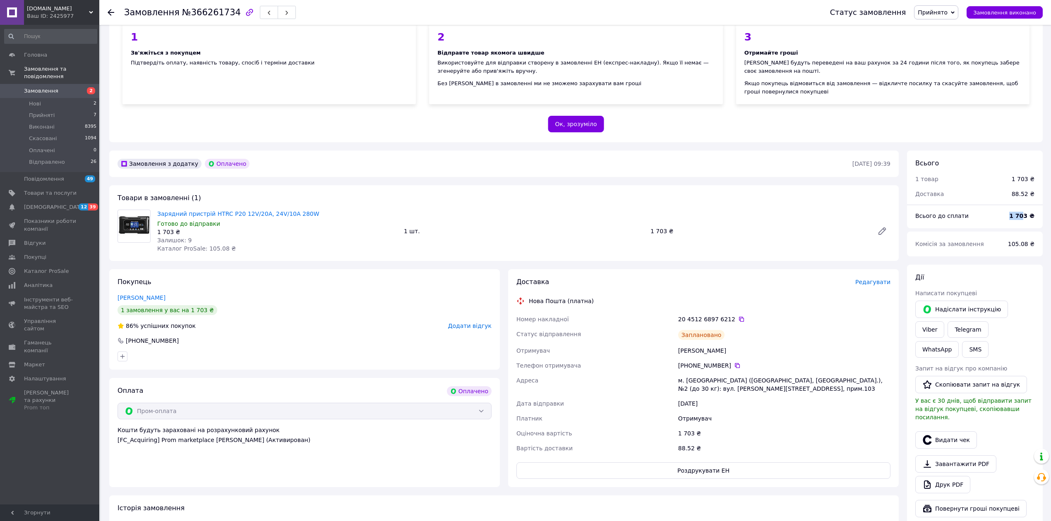
drag, startPoint x: 1028, startPoint y: 217, endPoint x: 1009, endPoint y: 219, distance: 19.1
click at [1009, 219] on div "Всього до сплати 1 703 ₴" at bounding box center [974, 216] width 129 height 18
drag, startPoint x: 1030, startPoint y: 219, endPoint x: 1006, endPoint y: 219, distance: 24.0
click at [1006, 219] on div "Всього до сплати 1 703 ₴" at bounding box center [974, 216] width 129 height 18
copy div "Всього до сплати 1 703"
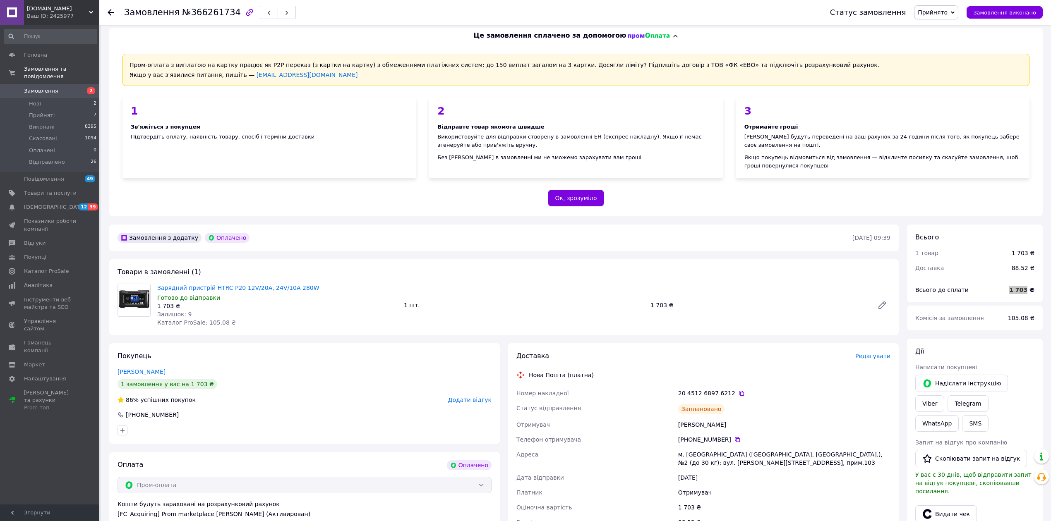
scroll to position [0, 0]
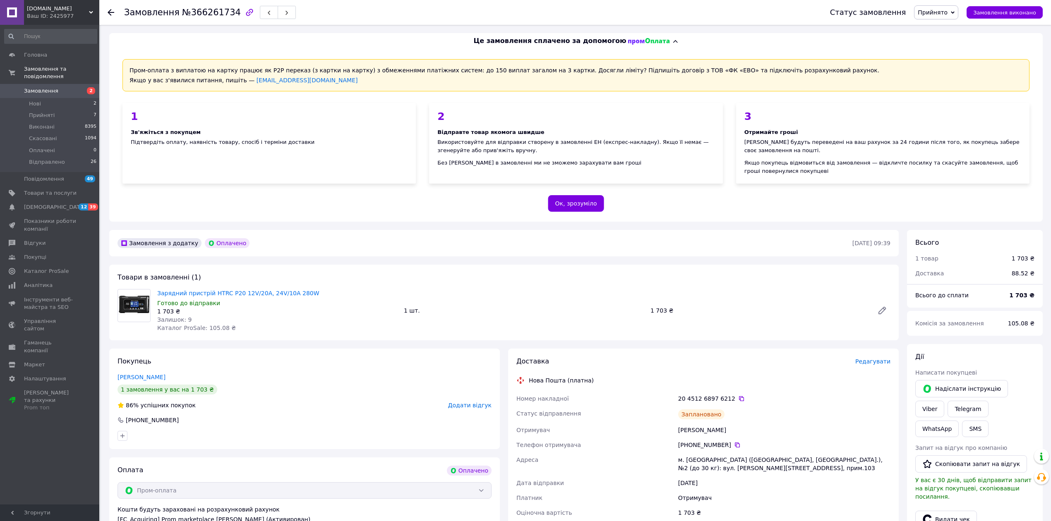
click at [110, 17] on div at bounding box center [116, 12] width 17 height 25
click at [110, 12] on use at bounding box center [111, 12] width 7 height 7
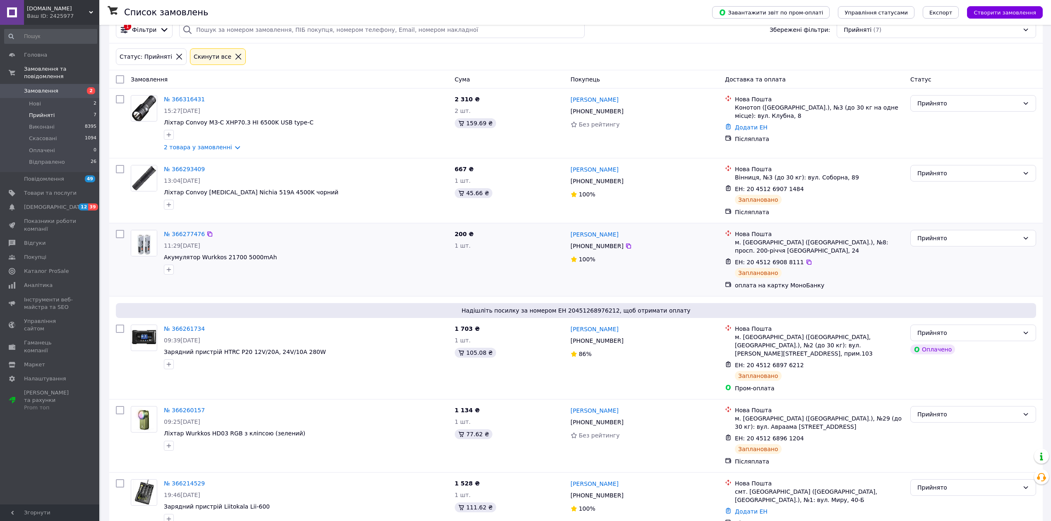
scroll to position [55, 0]
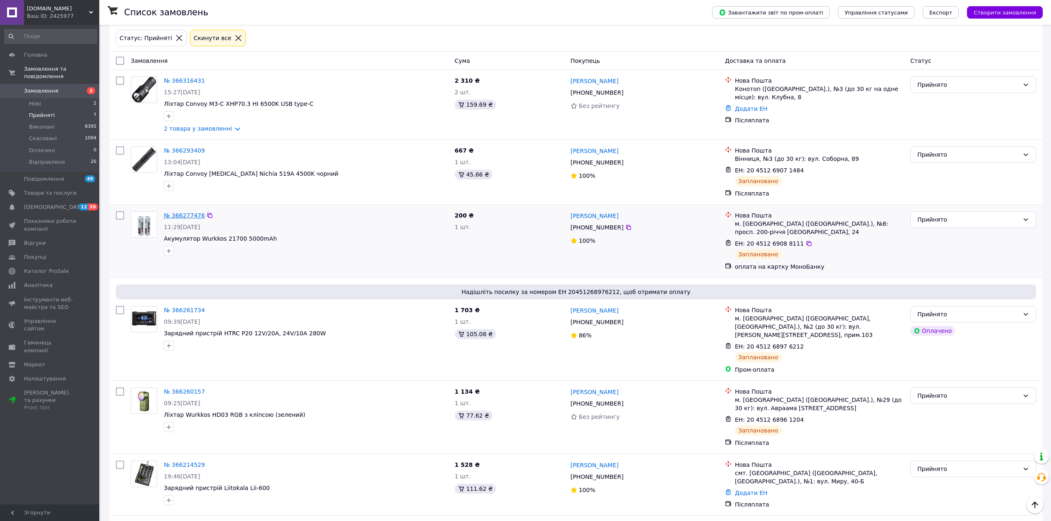
click at [184, 217] on link "№ 366277476" at bounding box center [184, 215] width 41 height 7
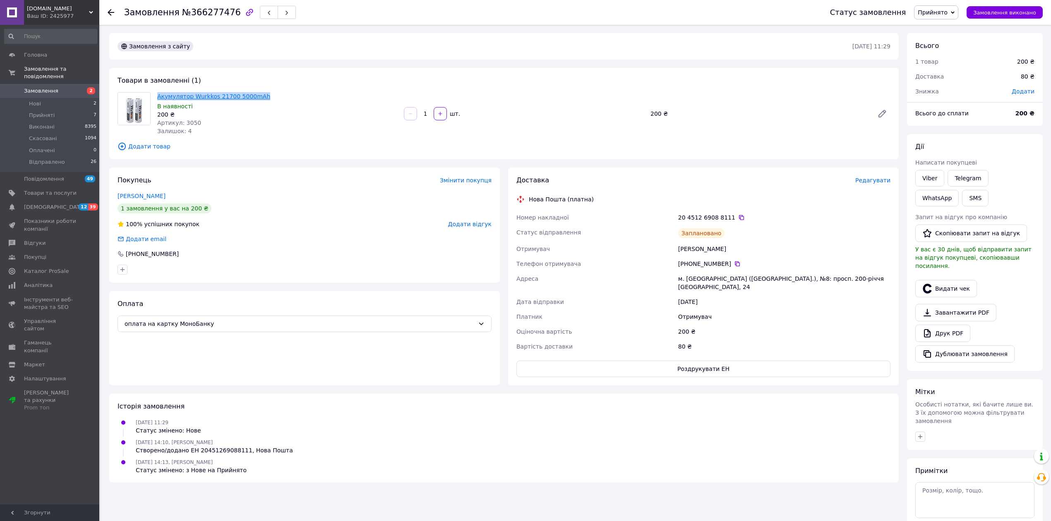
drag, startPoint x: 155, startPoint y: 95, endPoint x: 255, endPoint y: 97, distance: 100.6
click at [255, 97] on div "Акумулятор Wurkkos 21700 5000mAh В наявності 200 ₴ Артикул: 3050 Залишок: 4" at bounding box center [277, 114] width 247 height 46
copy link "Акумулятор Wurkkos 21700 5000mAh"
click at [738, 218] on icon at bounding box center [741, 217] width 7 height 7
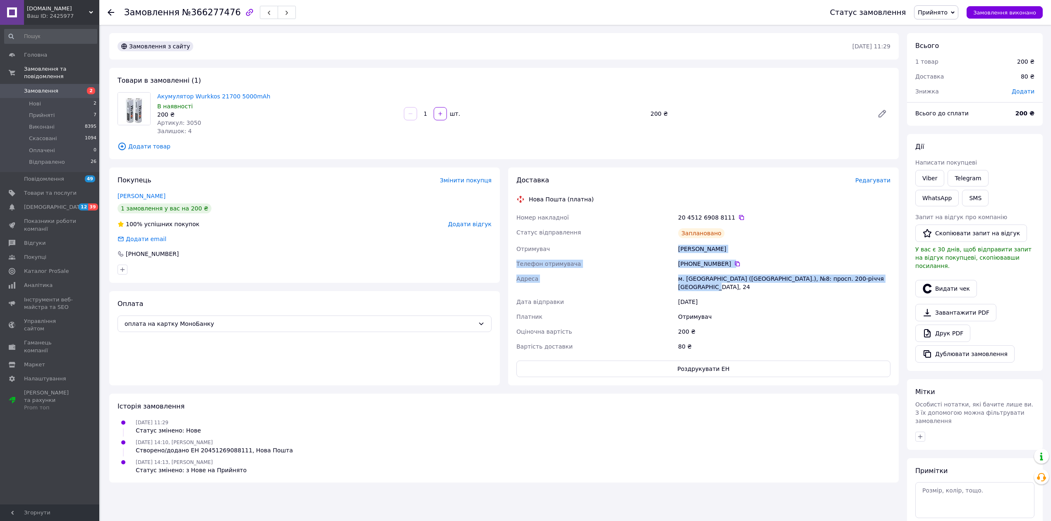
drag, startPoint x: 679, startPoint y: 250, endPoint x: 891, endPoint y: 281, distance: 214.0
click at [891, 281] on div "Номер накладної 20 4512 6908 8111   Статус відправлення Заплановано Отримувач […" at bounding box center [703, 282] width 377 height 144
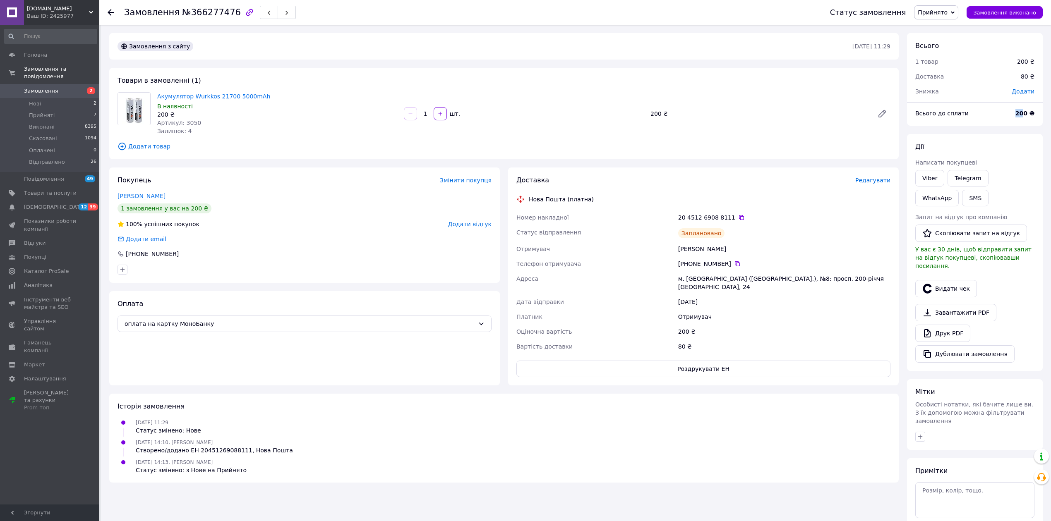
drag, startPoint x: 1028, startPoint y: 114, endPoint x: 1015, endPoint y: 114, distance: 13.2
click at [1015, 114] on div "200 ₴" at bounding box center [1025, 113] width 29 height 18
drag, startPoint x: 1029, startPoint y: 113, endPoint x: 1016, endPoint y: 117, distance: 12.8
click at [1016, 117] on div "200 ₴" at bounding box center [1025, 113] width 29 height 18
click at [106, 17] on div "Замовлення №366277476 Статус замовлення Прийнято Виконано Скасовано Оплачено Ві…" at bounding box center [575, 12] width 952 height 25
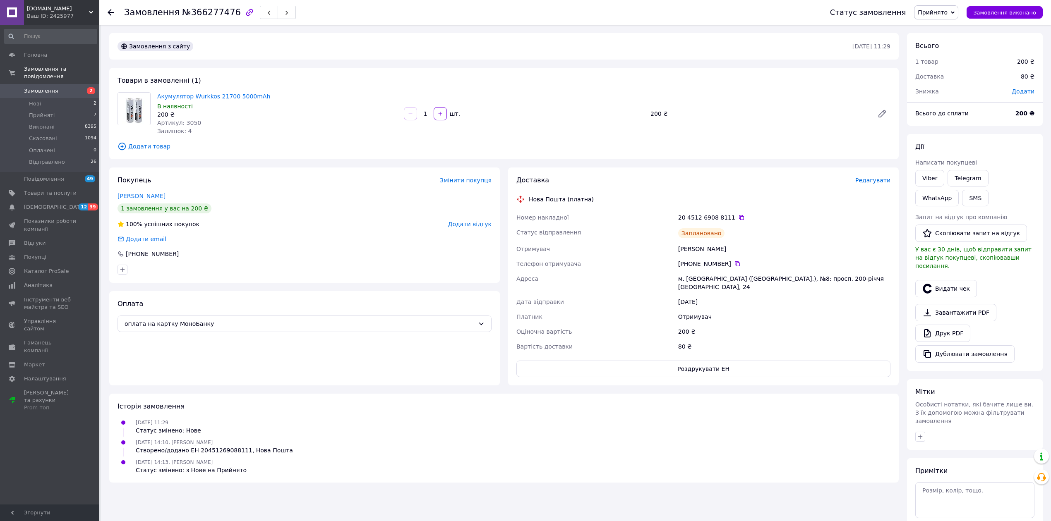
click at [107, 14] on div "Замовлення №366277476 Статус замовлення Прийнято Виконано Скасовано Оплачено Ві…" at bounding box center [575, 12] width 952 height 25
click at [109, 12] on use at bounding box center [111, 12] width 7 height 7
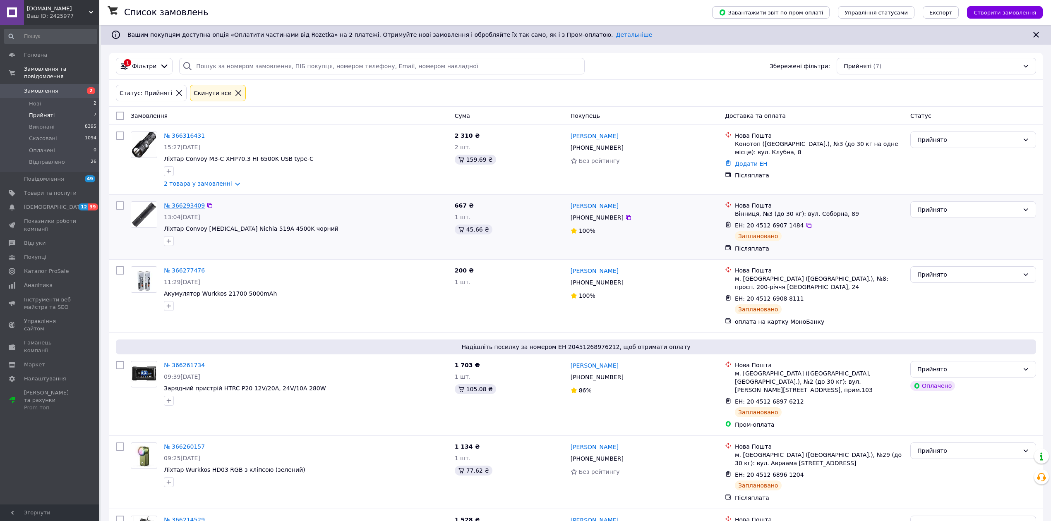
click at [181, 205] on link "№ 366293409" at bounding box center [184, 205] width 41 height 7
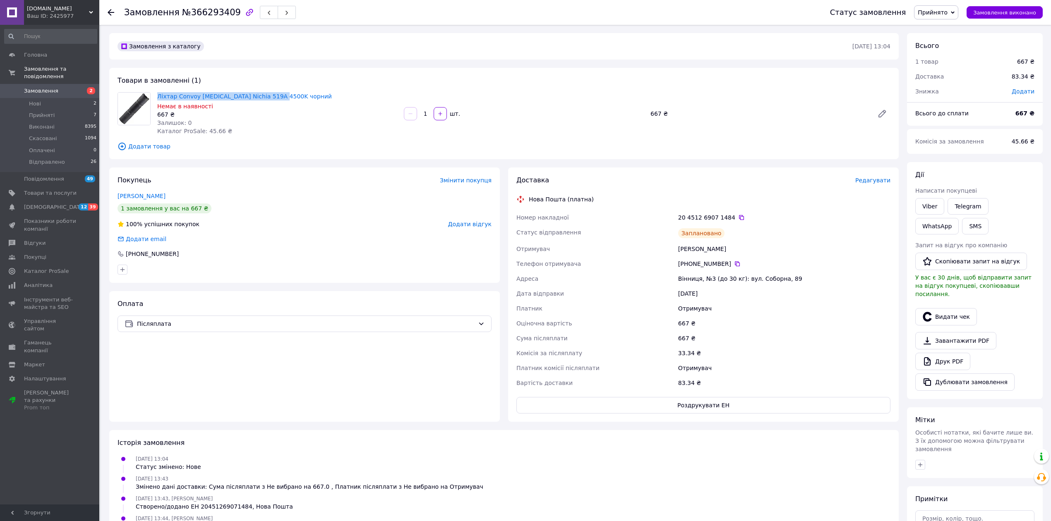
drag, startPoint x: 156, startPoint y: 98, endPoint x: 291, endPoint y: 98, distance: 135.3
click at [291, 98] on div "Ліхтар Convoy [MEDICAL_DATA] Nichia 519A 4500K чорний Немає в наявності 667 ₴ З…" at bounding box center [277, 114] width 247 height 46
click at [738, 219] on icon at bounding box center [741, 217] width 7 height 7
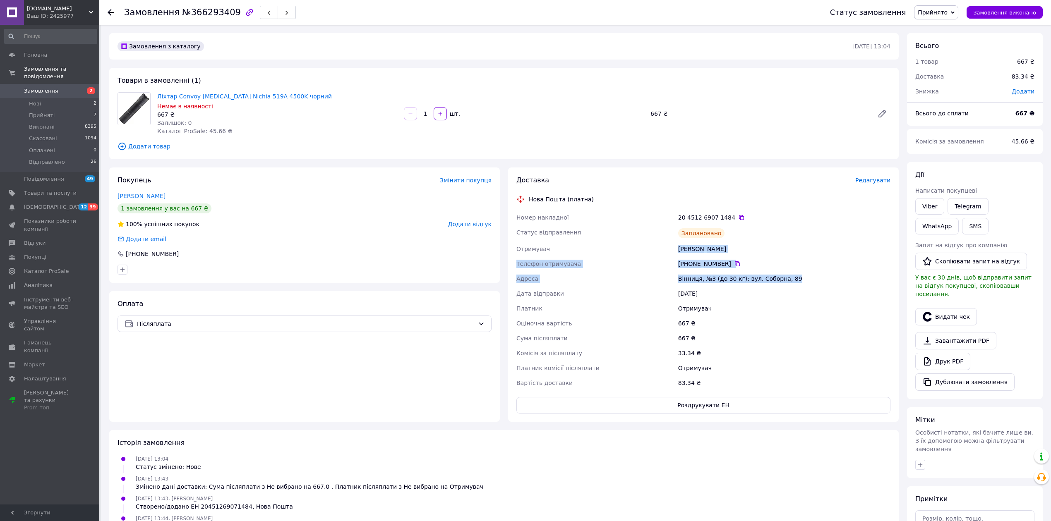
drag, startPoint x: 679, startPoint y: 249, endPoint x: 790, endPoint y: 278, distance: 114.6
click at [793, 279] on div "Номер накладної 20 4512 6907 1484   Статус відправлення Заплановано Отримувач […" at bounding box center [703, 300] width 377 height 180
drag, startPoint x: 1030, startPoint y: 114, endPoint x: 1018, endPoint y: 117, distance: 11.4
click at [1018, 117] on div "667 ₴" at bounding box center [1025, 113] width 29 height 18
click at [113, 14] on icon at bounding box center [111, 12] width 7 height 7
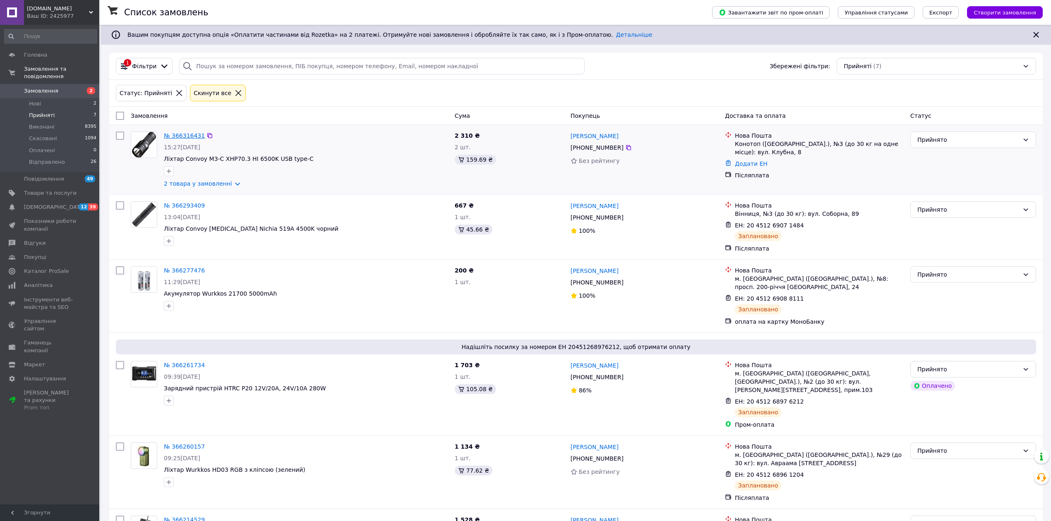
click at [185, 137] on link "№ 366316431" at bounding box center [184, 135] width 41 height 7
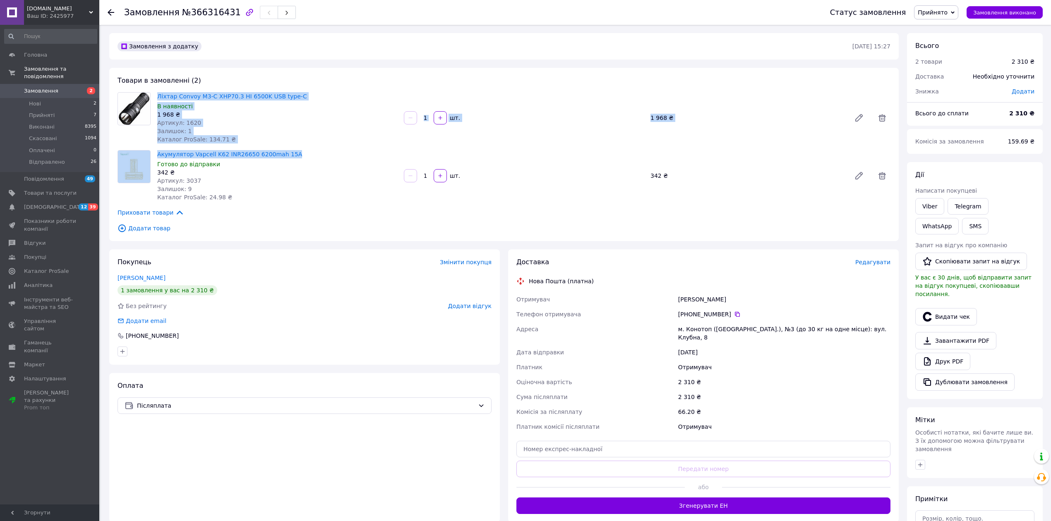
drag, startPoint x: 156, startPoint y: 95, endPoint x: 286, endPoint y: 151, distance: 141.8
click at [286, 151] on div "Товари в замовленні (2) Ліхтар Convoy M3-С XHP70.3 HI 6500K USB type-C В наявно…" at bounding box center [504, 154] width 790 height 173
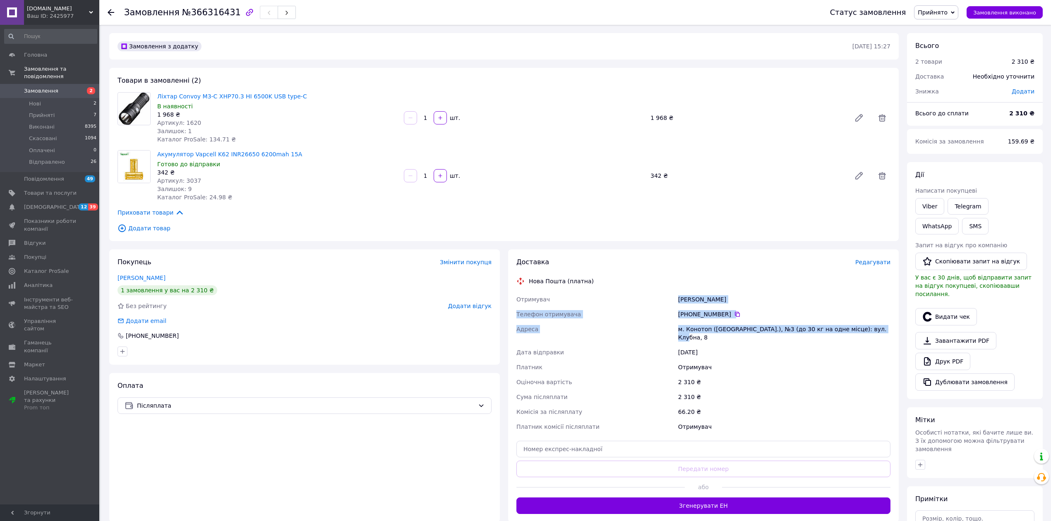
drag, startPoint x: 679, startPoint y: 300, endPoint x: 879, endPoint y: 324, distance: 201.7
click at [879, 324] on div "Отримувач [PERSON_NAME] Телефон отримувача [PHONE_NUMBER]   Адреса [PERSON_NAME…" at bounding box center [703, 363] width 377 height 142
drag, startPoint x: 1030, startPoint y: 113, endPoint x: 1007, endPoint y: 116, distance: 22.5
click at [1007, 116] on div "Всього до сплати 2 310 ₴" at bounding box center [974, 113] width 129 height 18
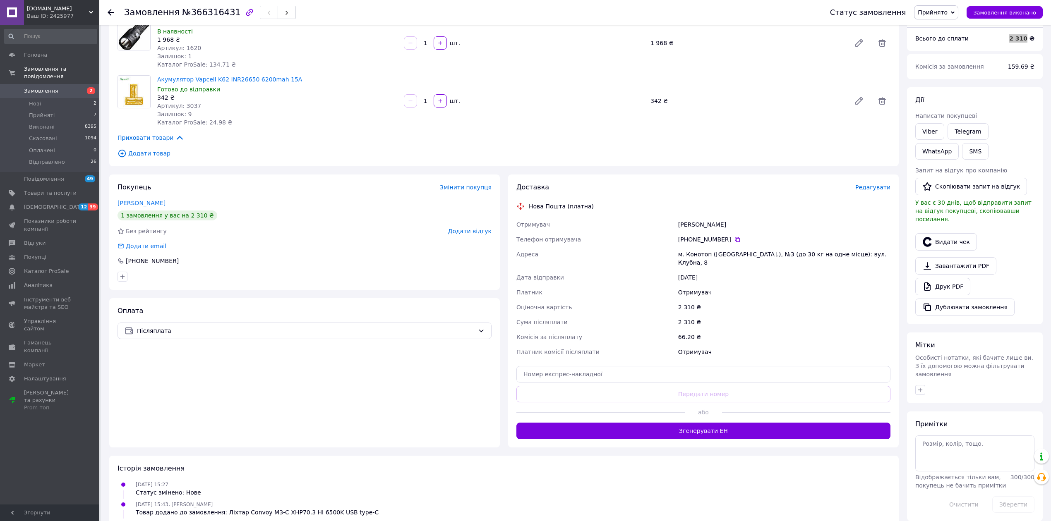
scroll to position [159, 0]
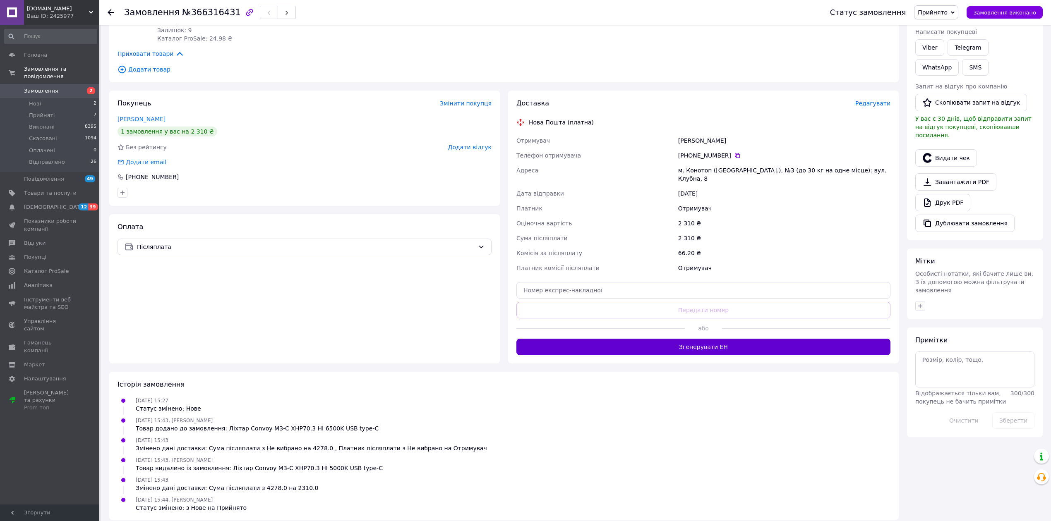
click at [699, 341] on button "Згенерувати ЕН" at bounding box center [703, 347] width 374 height 17
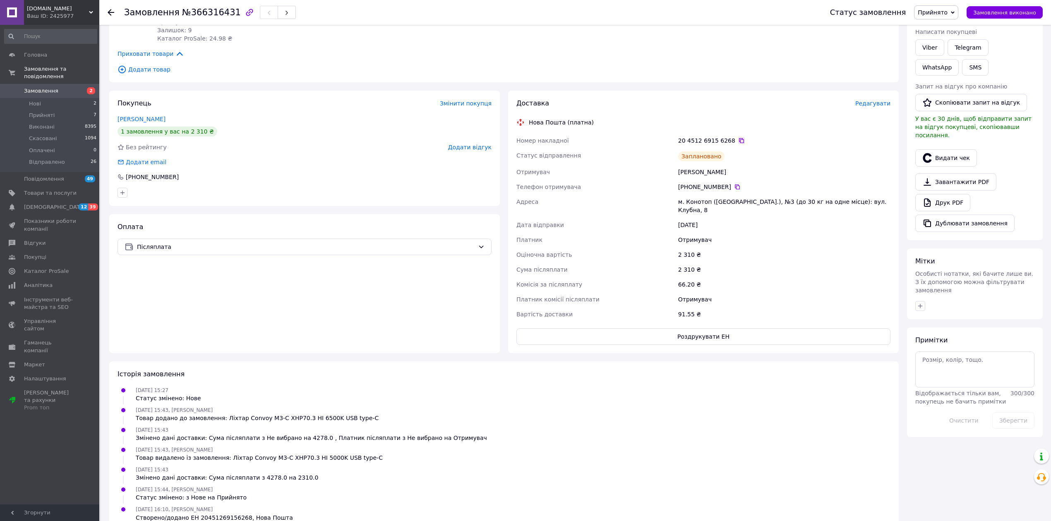
click at [739, 139] on icon at bounding box center [741, 140] width 5 height 5
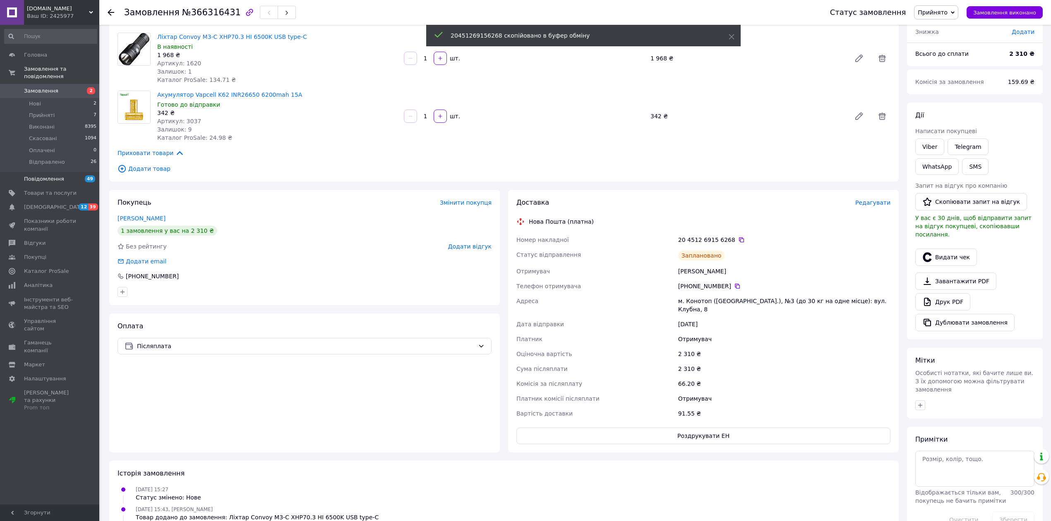
scroll to position [0, 0]
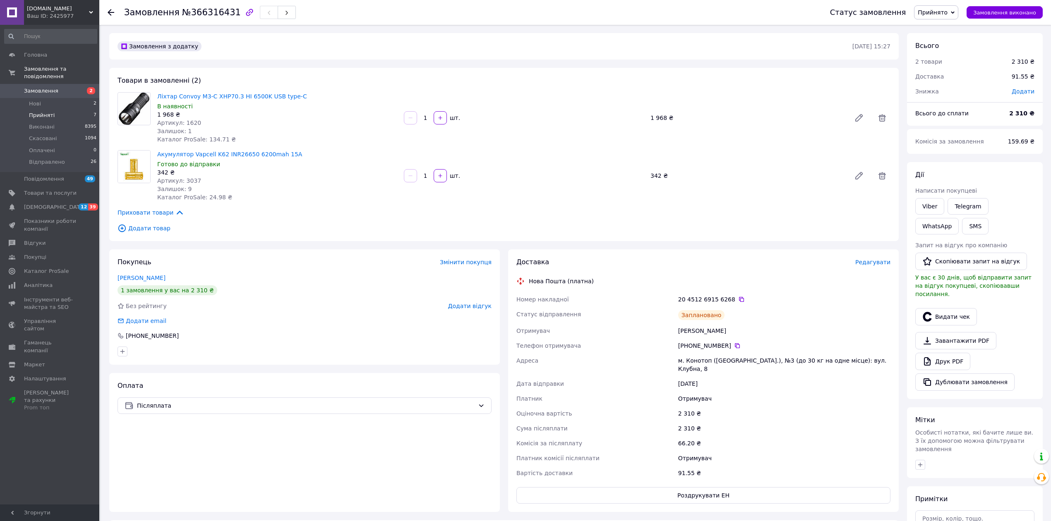
click at [48, 112] on span "Прийняті" at bounding box center [42, 115] width 26 height 7
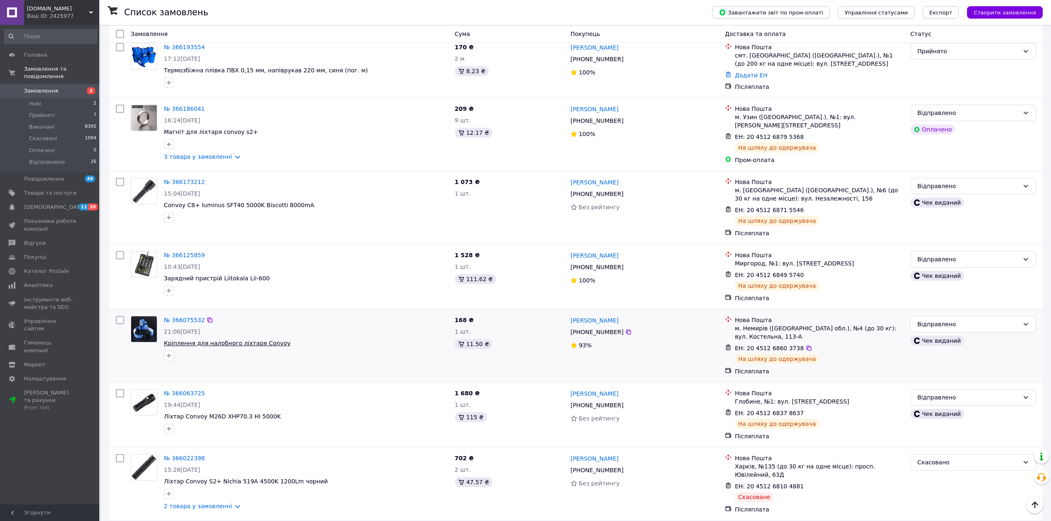
scroll to position [607, 0]
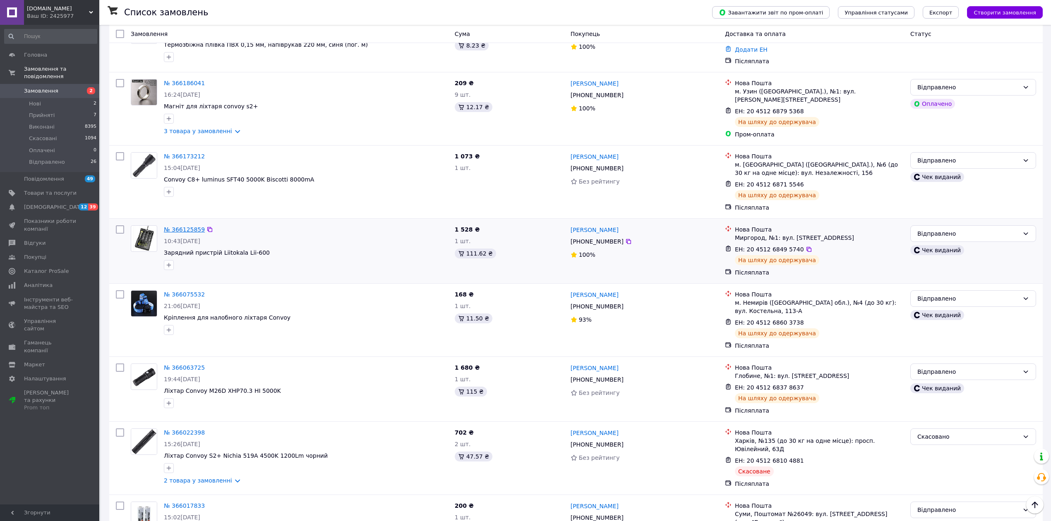
click at [186, 226] on link "№ 366125859" at bounding box center [184, 229] width 41 height 7
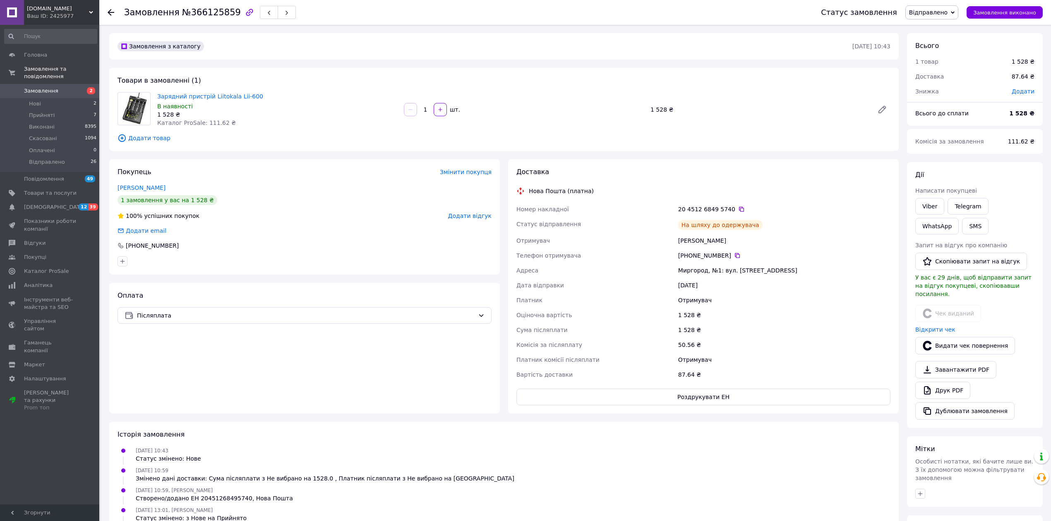
click at [111, 12] on icon at bounding box center [111, 12] width 7 height 7
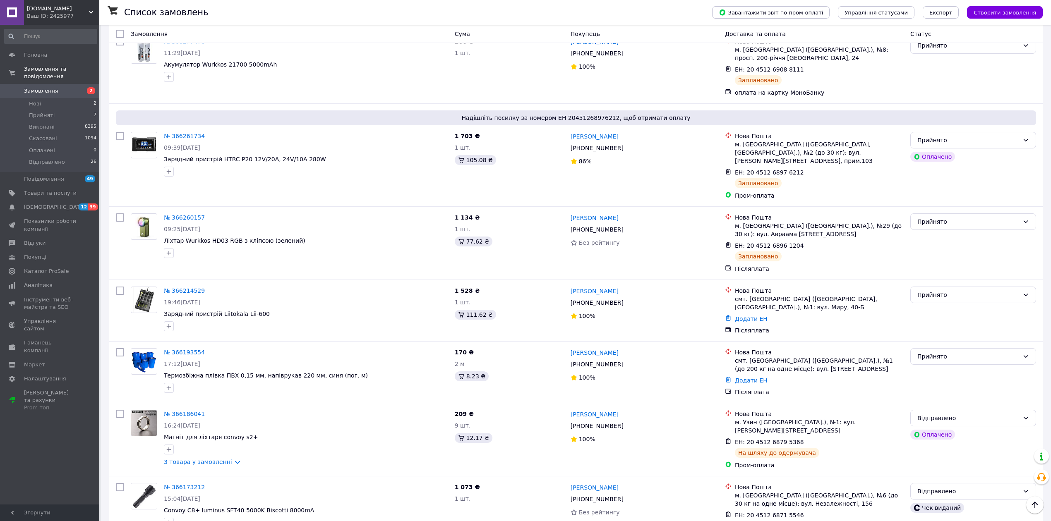
scroll to position [331, 0]
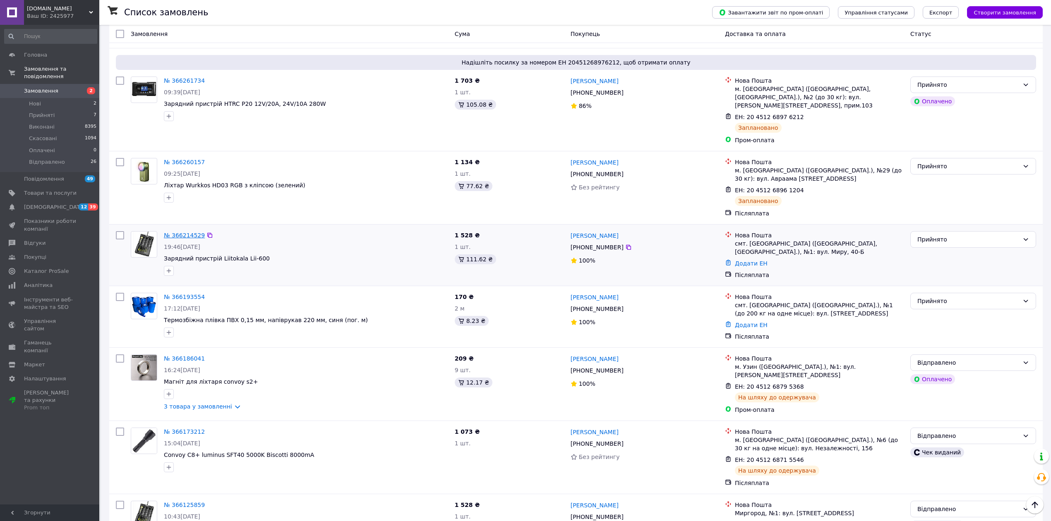
click at [183, 232] on link "№ 366214529" at bounding box center [184, 235] width 41 height 7
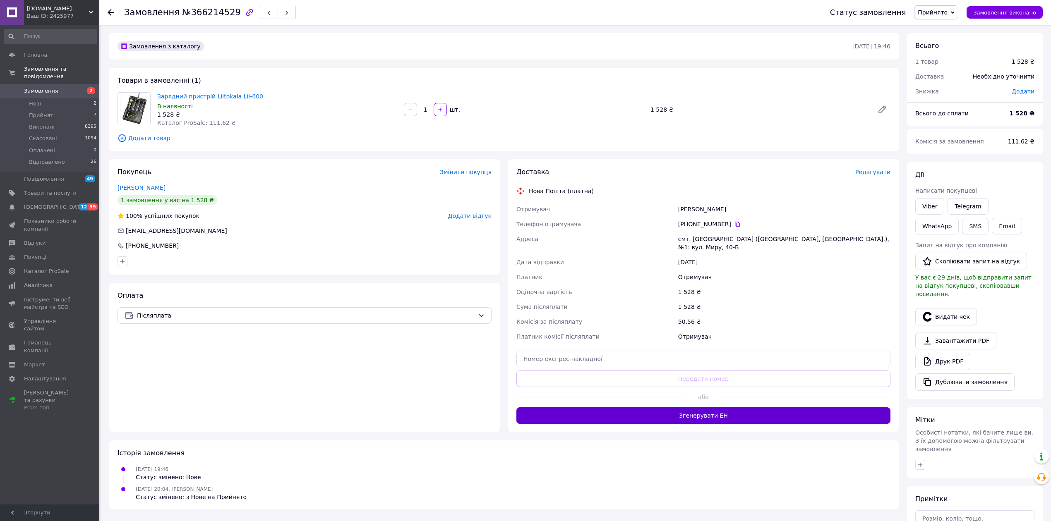
click at [700, 419] on button "Згенерувати ЕН" at bounding box center [703, 416] width 374 height 17
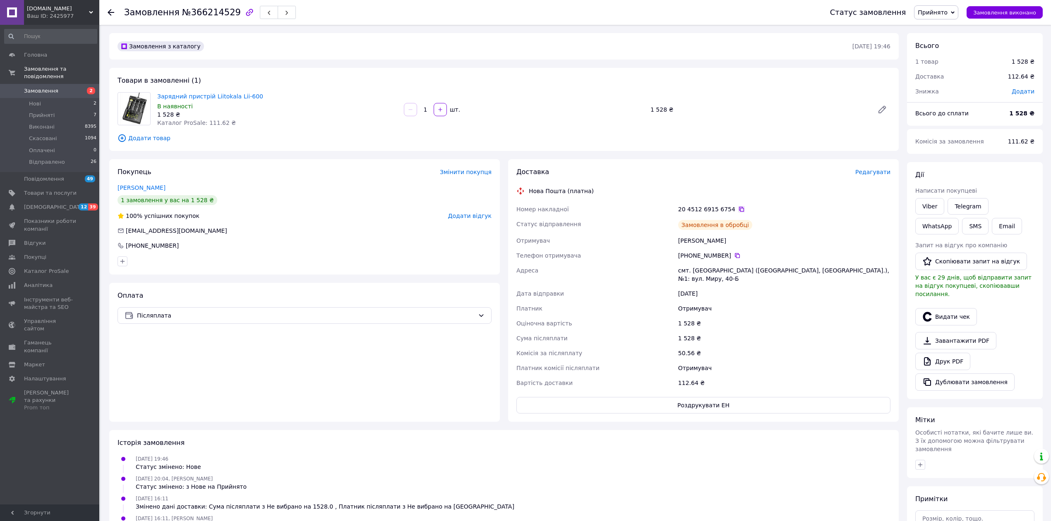
click at [738, 209] on icon at bounding box center [741, 209] width 7 height 7
click at [37, 100] on span "Нові" at bounding box center [35, 103] width 12 height 7
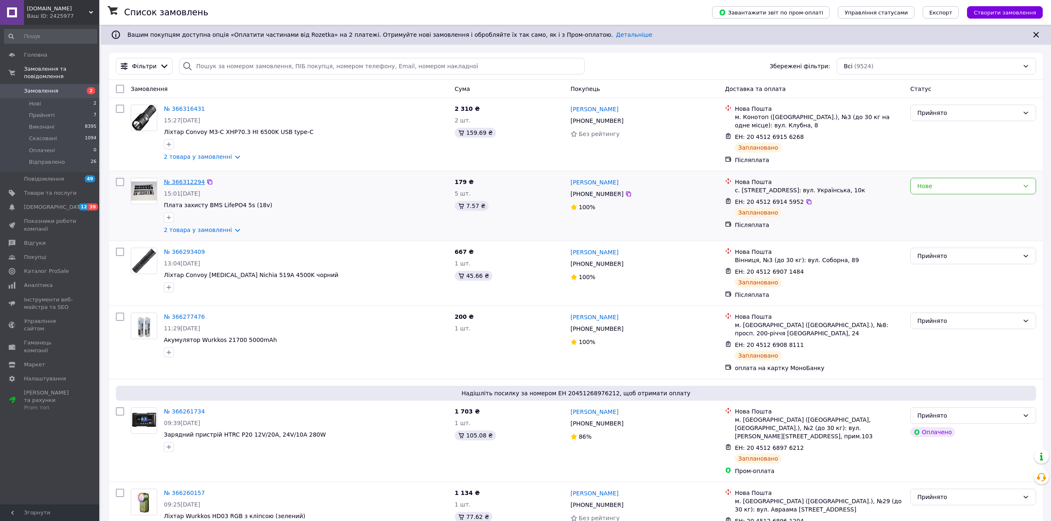
click at [180, 180] on link "№ 366312294" at bounding box center [184, 182] width 41 height 7
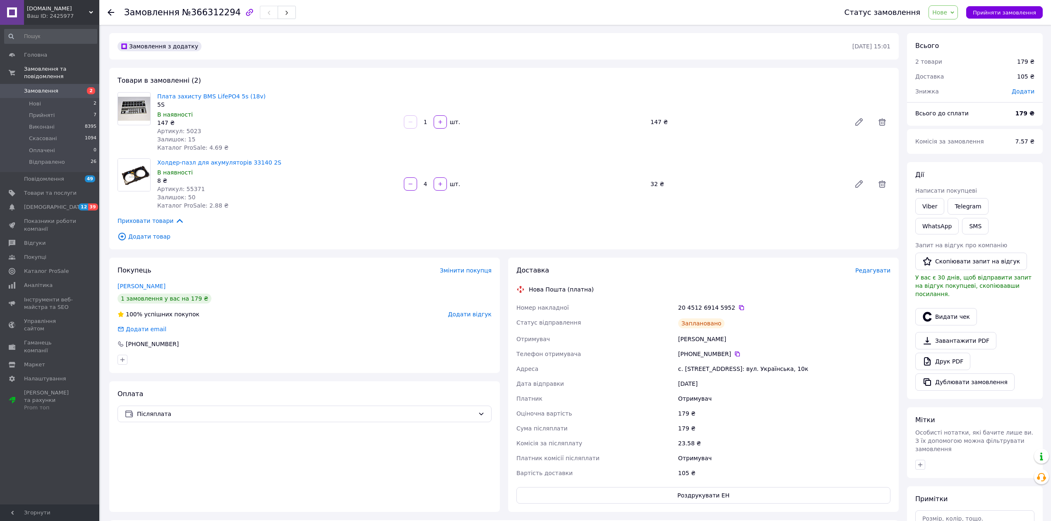
click at [186, 100] on span "Плата захисту BMS LifePO4 5s (18v)" at bounding box center [277, 96] width 240 height 8
click at [187, 98] on link "Плата захисту BMS LifePO4 5s (18v)" at bounding box center [211, 96] width 108 height 7
click at [40, 100] on span "Нові" at bounding box center [35, 103] width 12 height 7
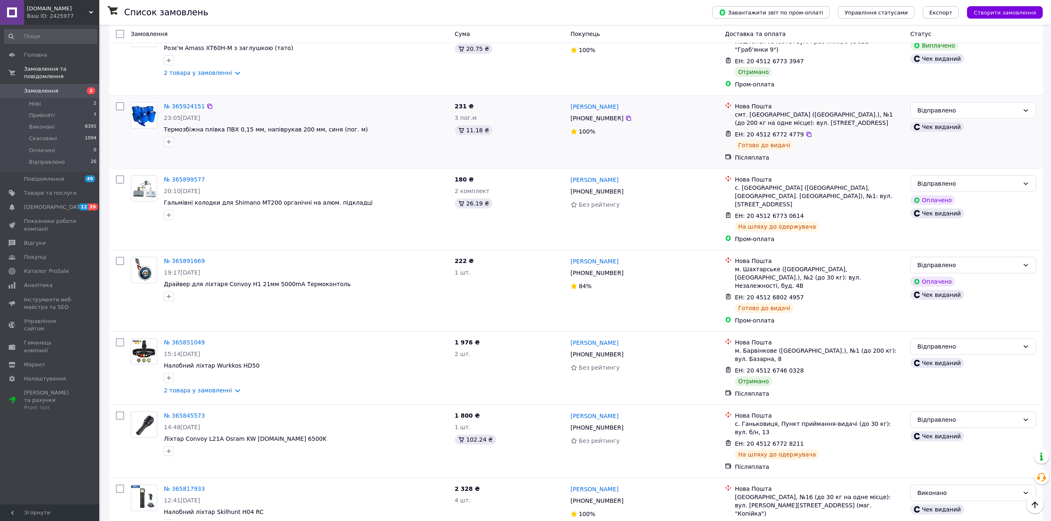
scroll to position [1655, 0]
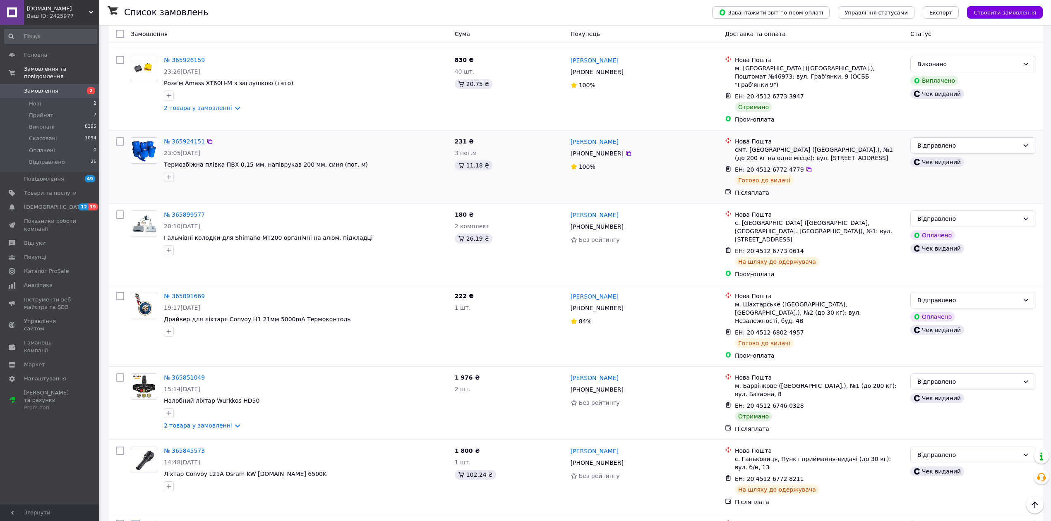
click at [186, 138] on link "№ 365924151" at bounding box center [184, 141] width 41 height 7
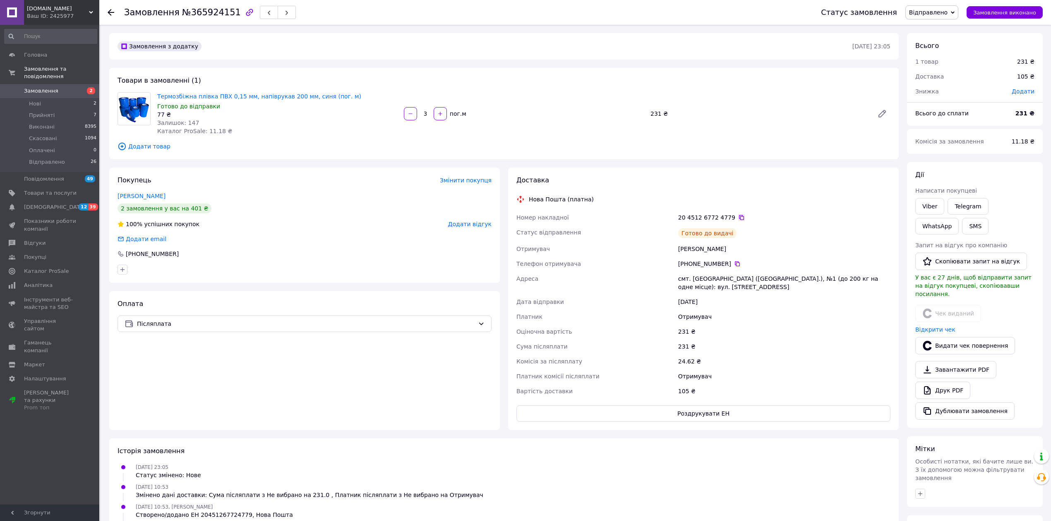
click at [739, 216] on icon at bounding box center [741, 217] width 5 height 5
